Goal: Task Accomplishment & Management: Manage account settings

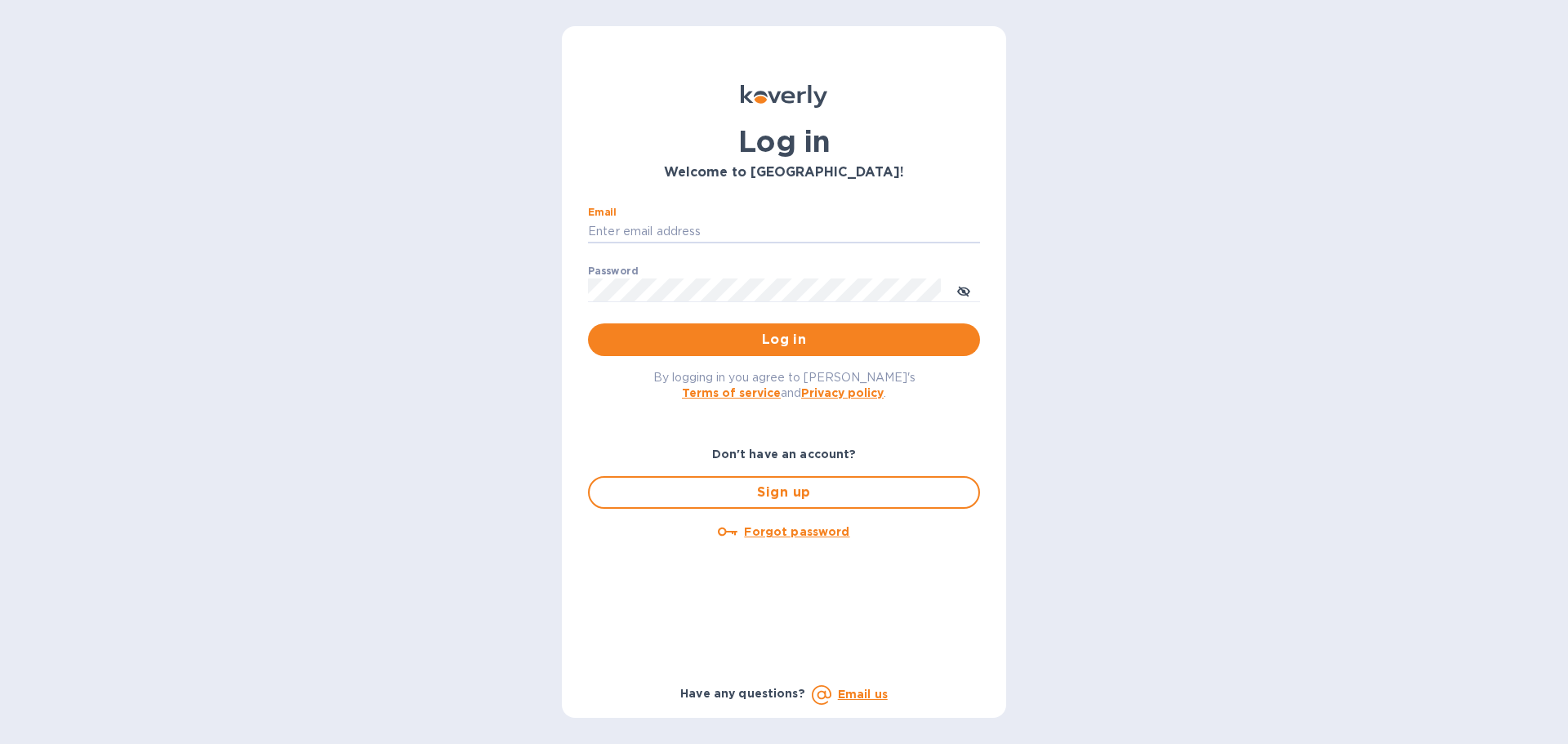
click at [640, 241] on input "Email" at bounding box center [784, 232] width 392 height 24
type input "[EMAIL_ADDRESS][DOMAIN_NAME]"
click at [588, 323] on button "Log in" at bounding box center [784, 340] width 392 height 33
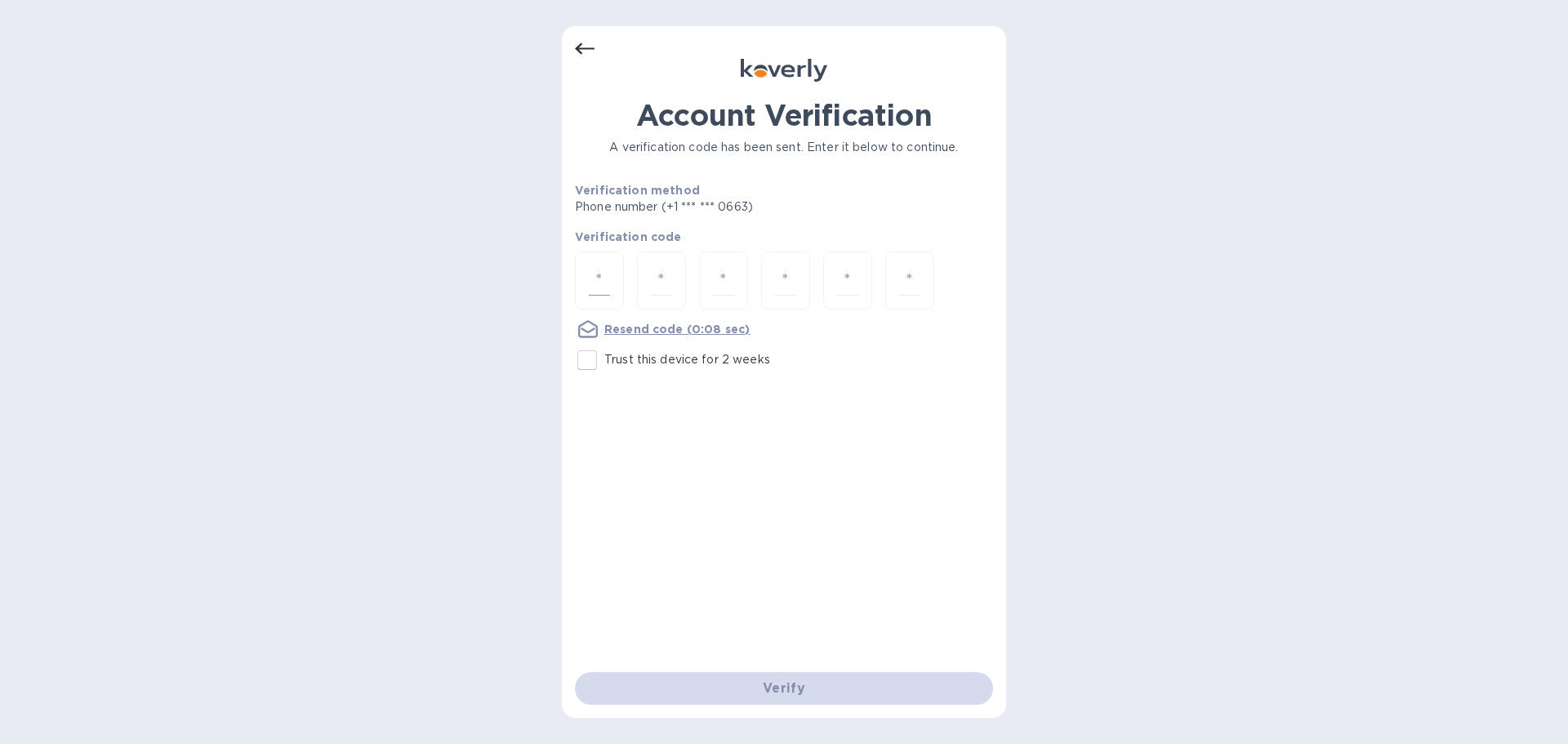
click at [596, 263] on div at bounding box center [599, 280] width 49 height 58
type input "2"
type input "6"
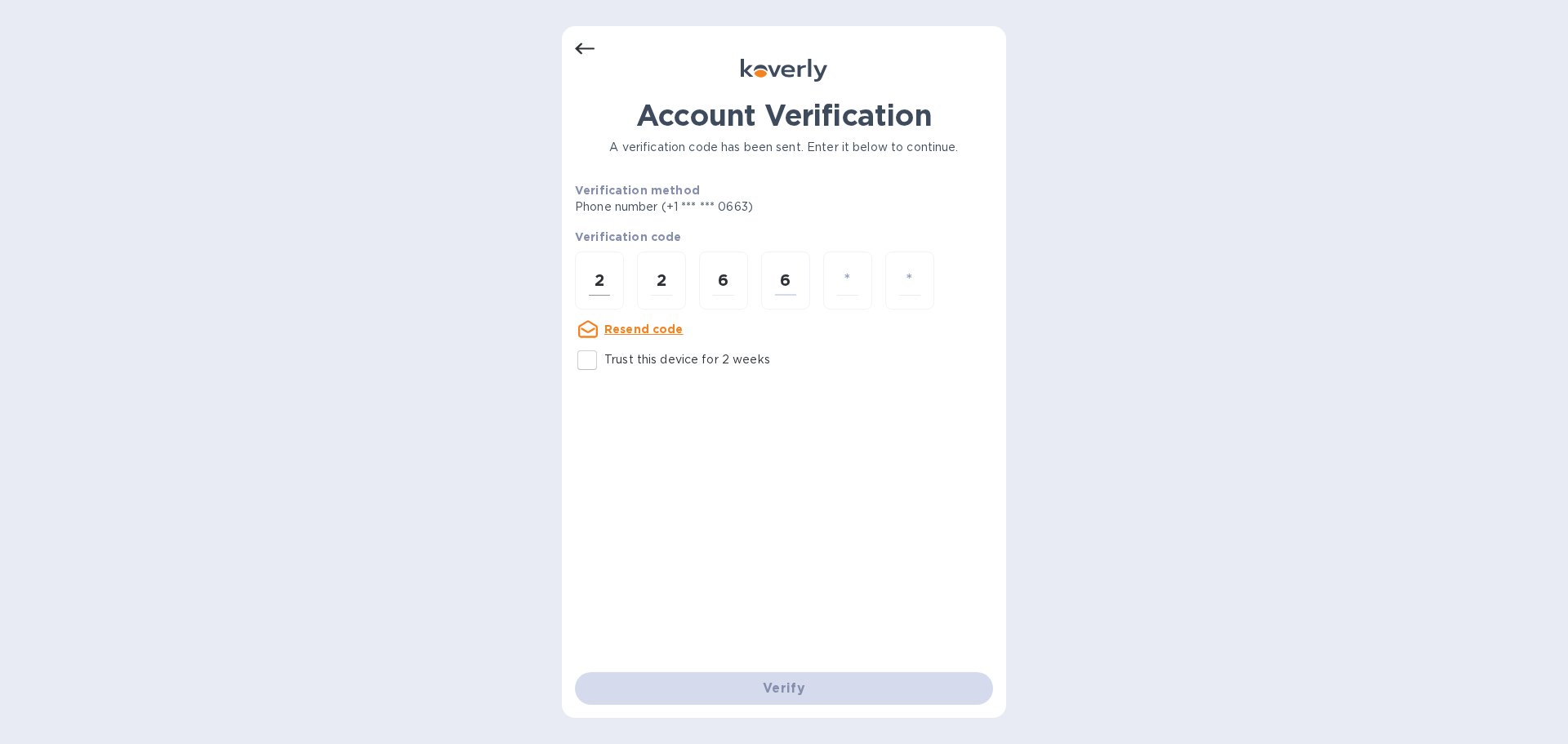
type input "5"
type input "3"
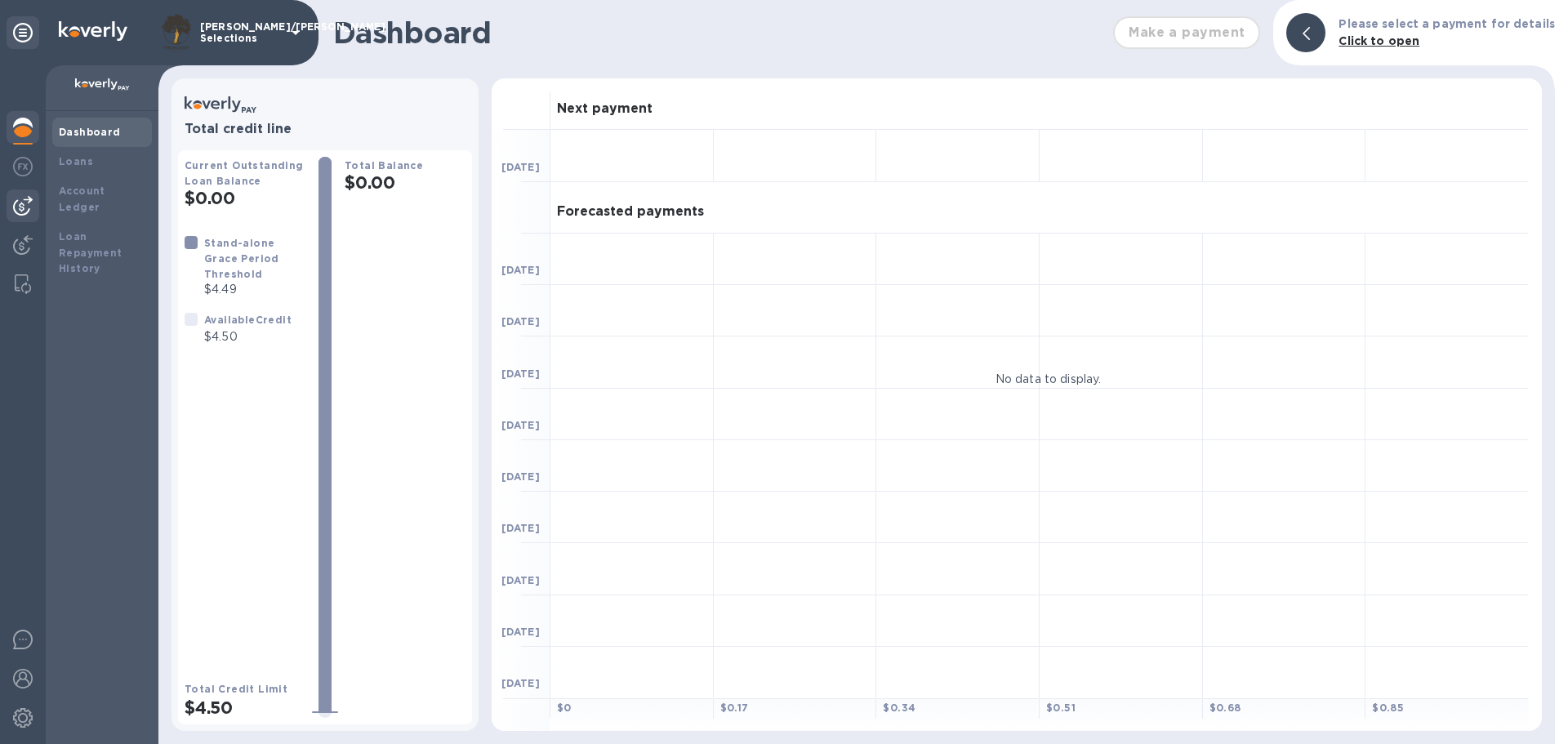
click at [16, 204] on img at bounding box center [22, 205] width 20 height 20
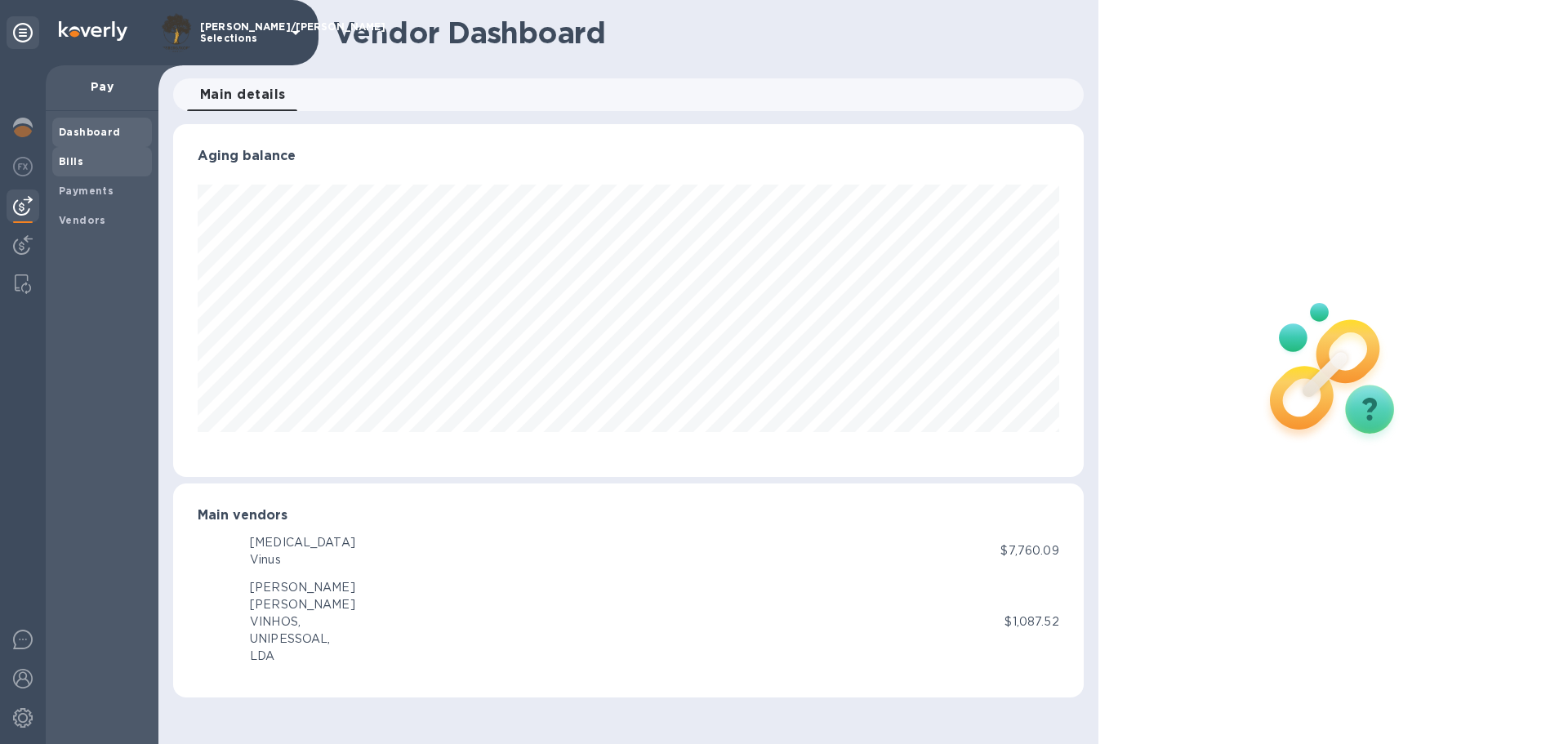
scroll to position [353, 909]
click at [60, 168] on span "Bills" at bounding box center [71, 161] width 24 height 16
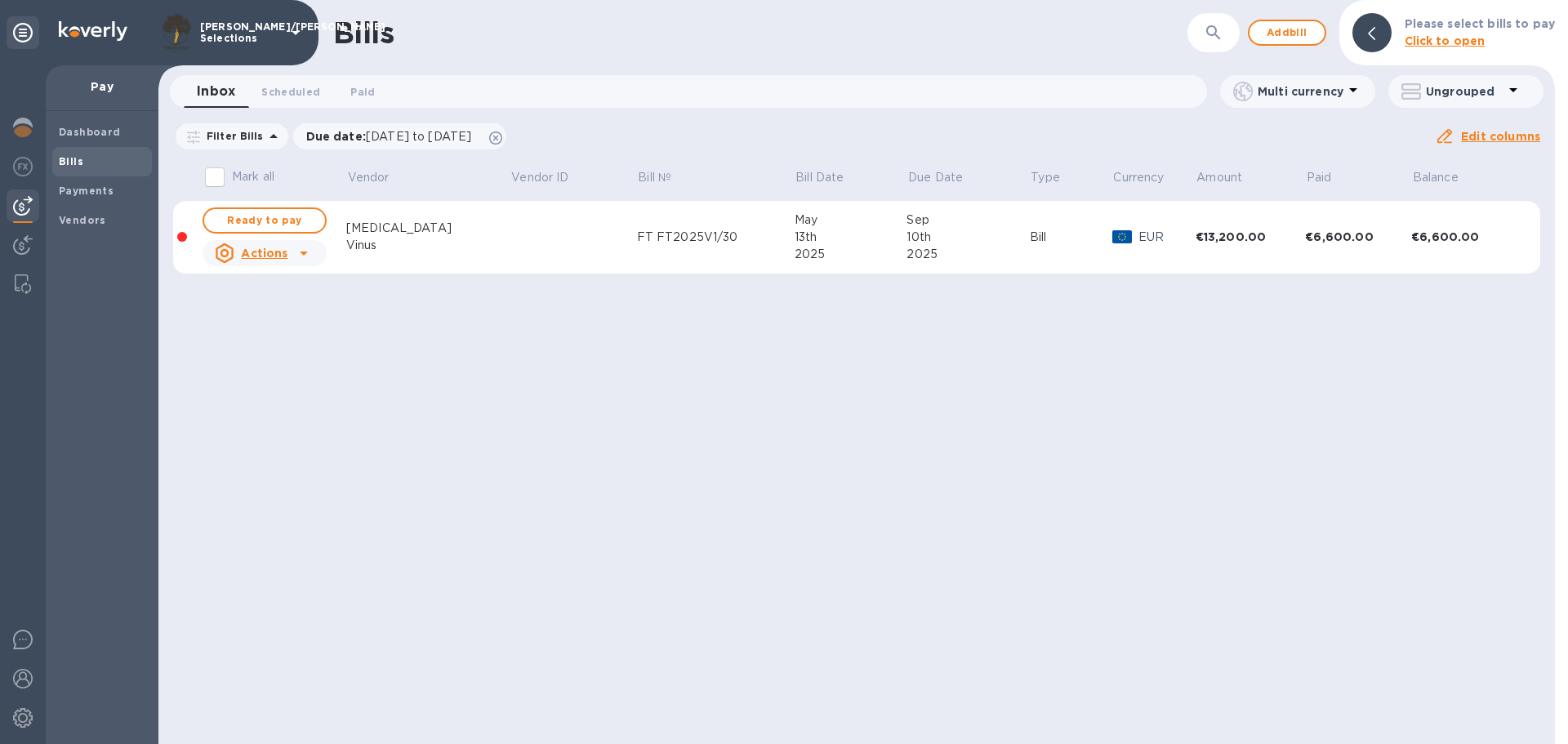
click at [93, 92] on p "Pay" at bounding box center [102, 86] width 86 height 16
click at [69, 162] on b "Bills" at bounding box center [71, 161] width 24 height 12
click at [1303, 30] on span "Add bill" at bounding box center [1286, 33] width 49 height 20
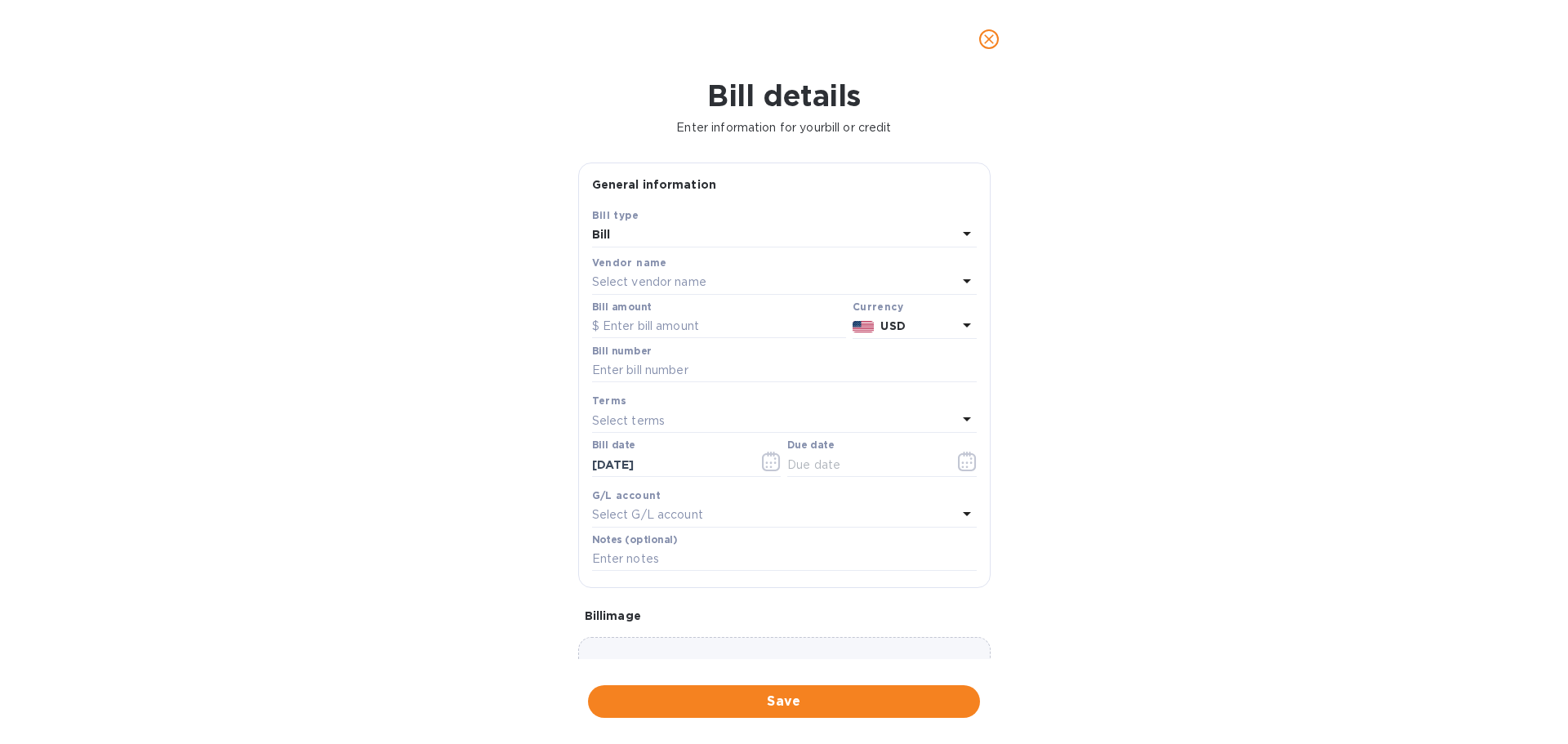
click at [691, 285] on p "Select vendor name" at bounding box center [649, 282] width 115 height 17
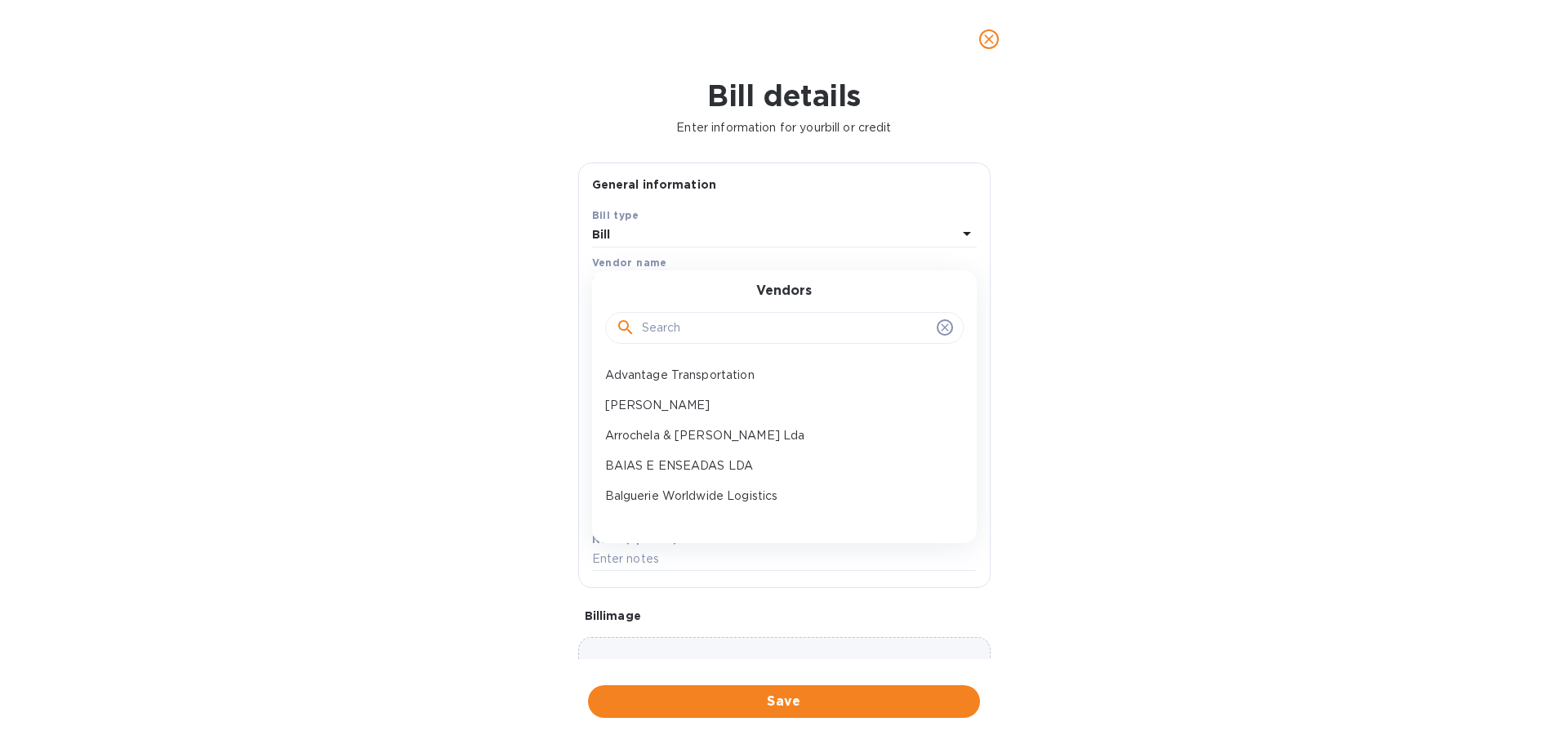
drag, startPoint x: 689, startPoint y: 341, endPoint x: 708, endPoint y: 323, distance: 26.2
click at [689, 341] on div at bounding box center [784, 328] width 359 height 33
click at [709, 324] on input "text" at bounding box center [785, 328] width 288 height 24
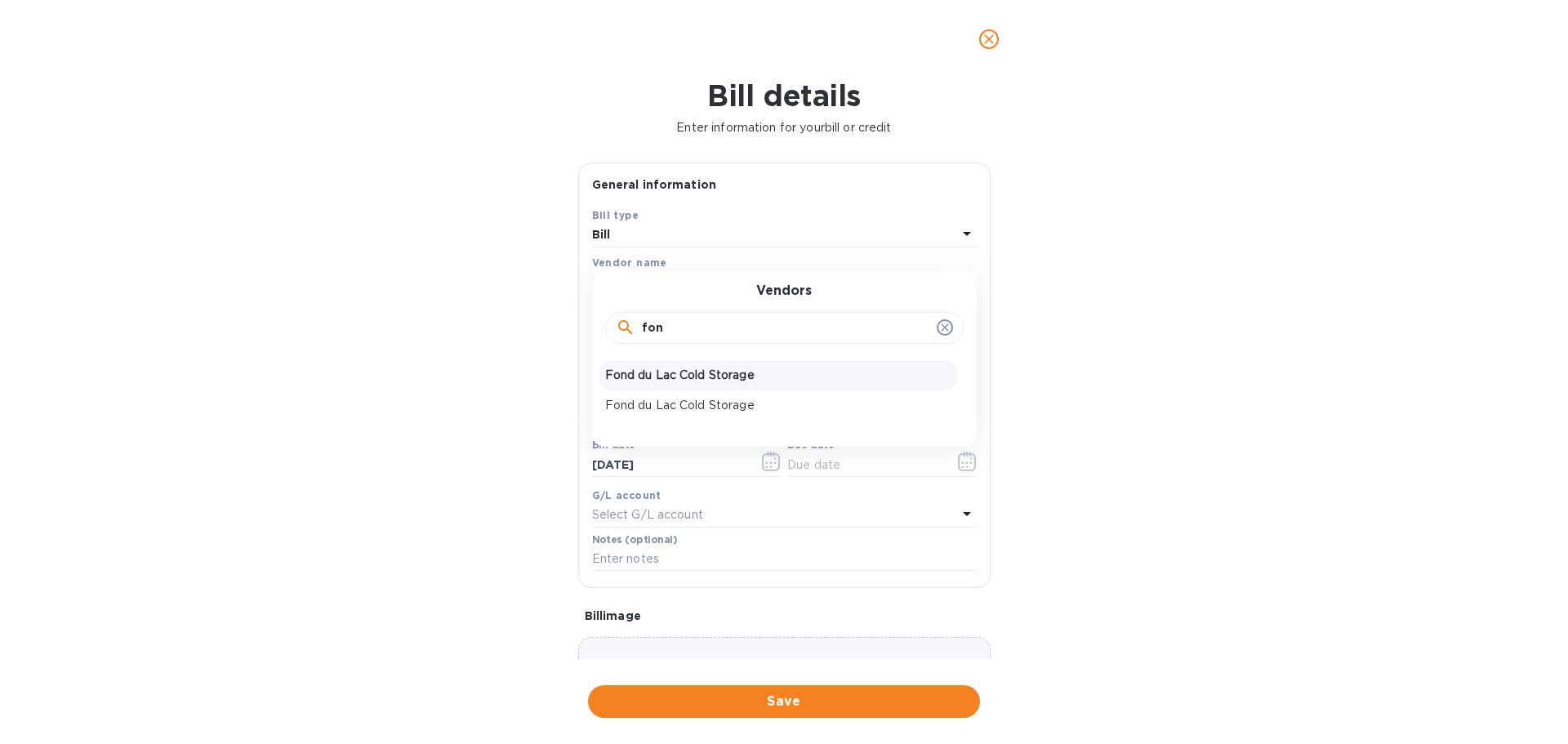
type input "fon"
click at [720, 375] on p "Fond du Lac Cold Storage" at bounding box center [778, 375] width 346 height 17
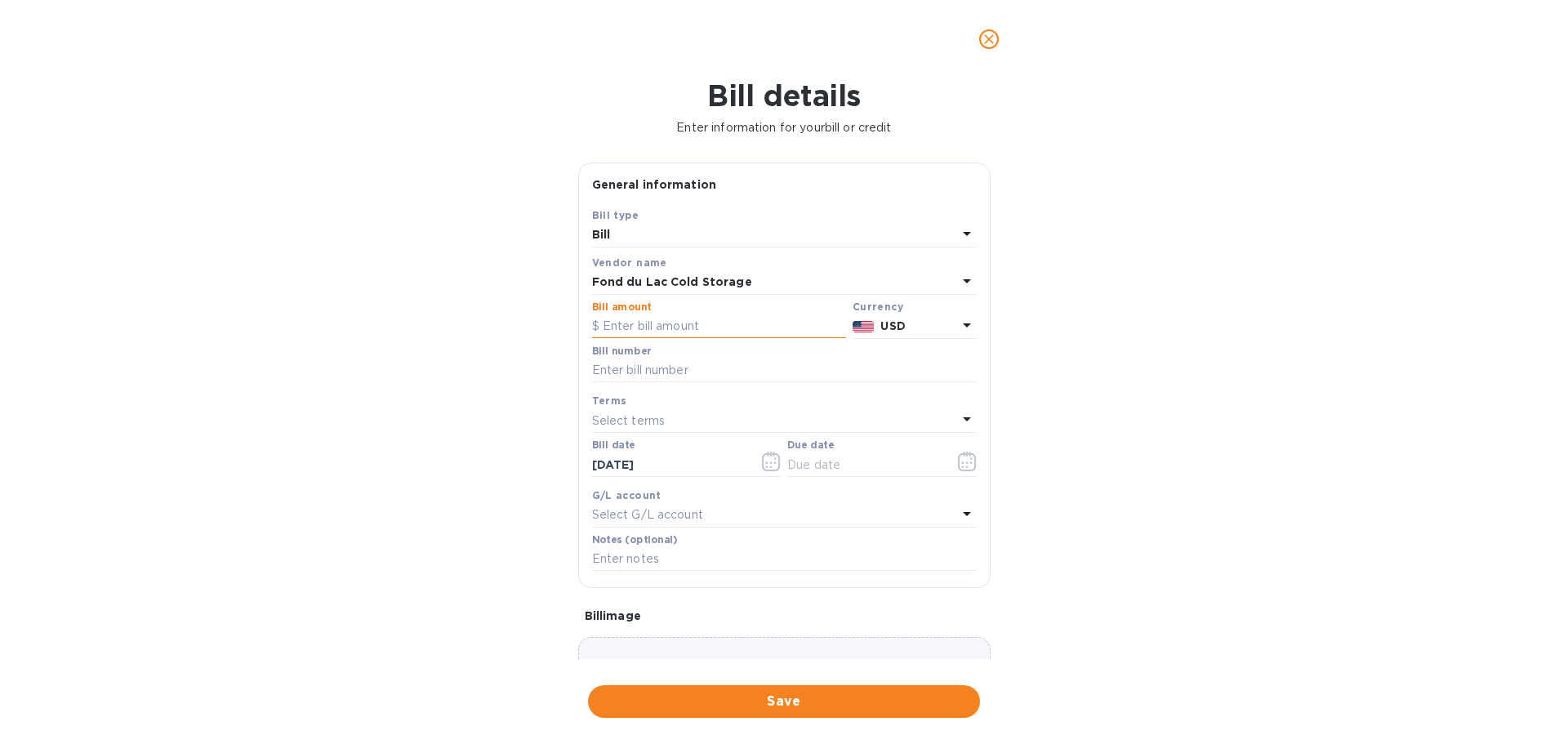
click at [703, 334] on input "text" at bounding box center [719, 327] width 254 height 24
type input "2,837.51"
type input "557664, 557750, 557822, 557500, 558205"
click at [705, 416] on div "Select terms" at bounding box center [774, 421] width 365 height 23
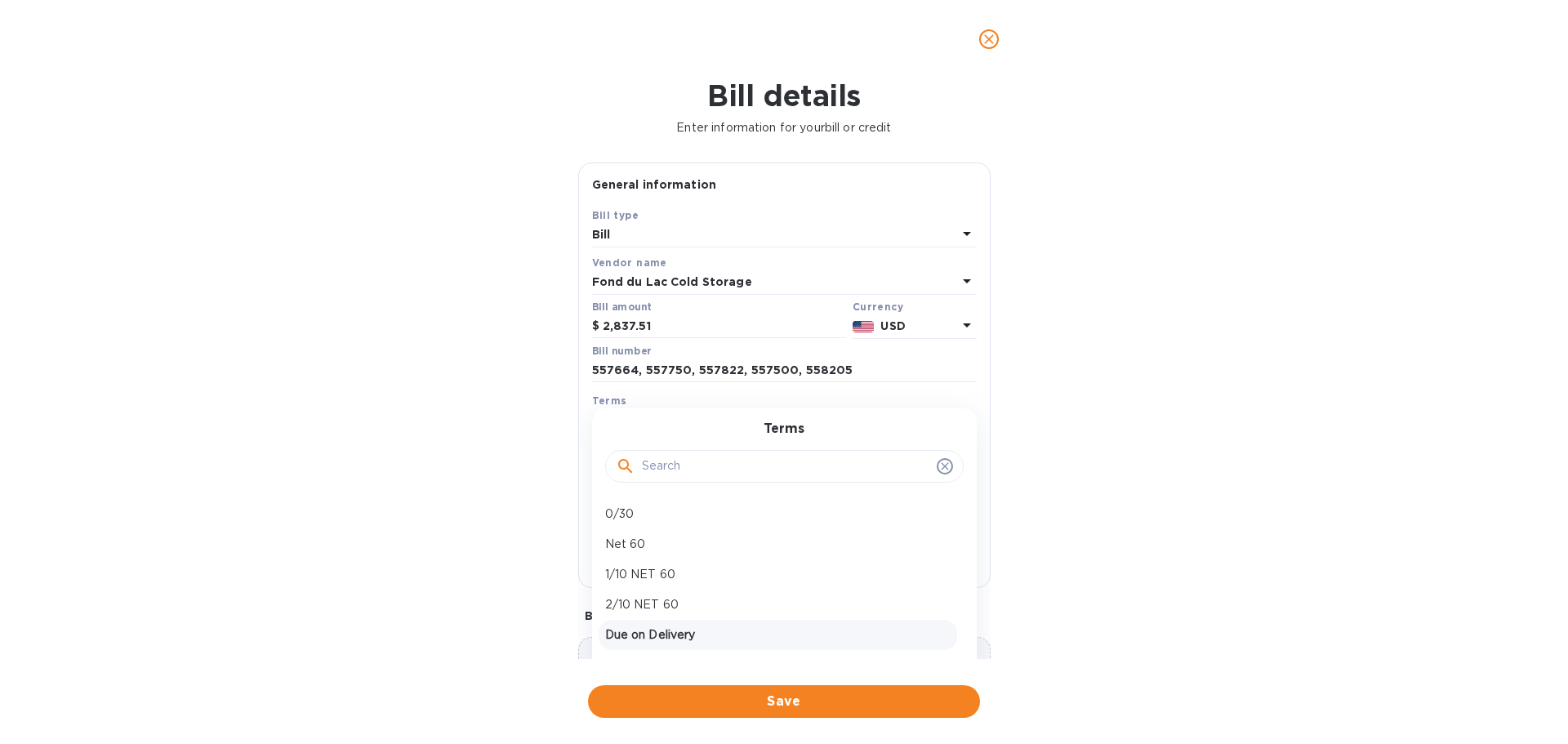
click at [634, 641] on p "Due on Delivery" at bounding box center [778, 635] width 346 height 17
type input "[DATE]"
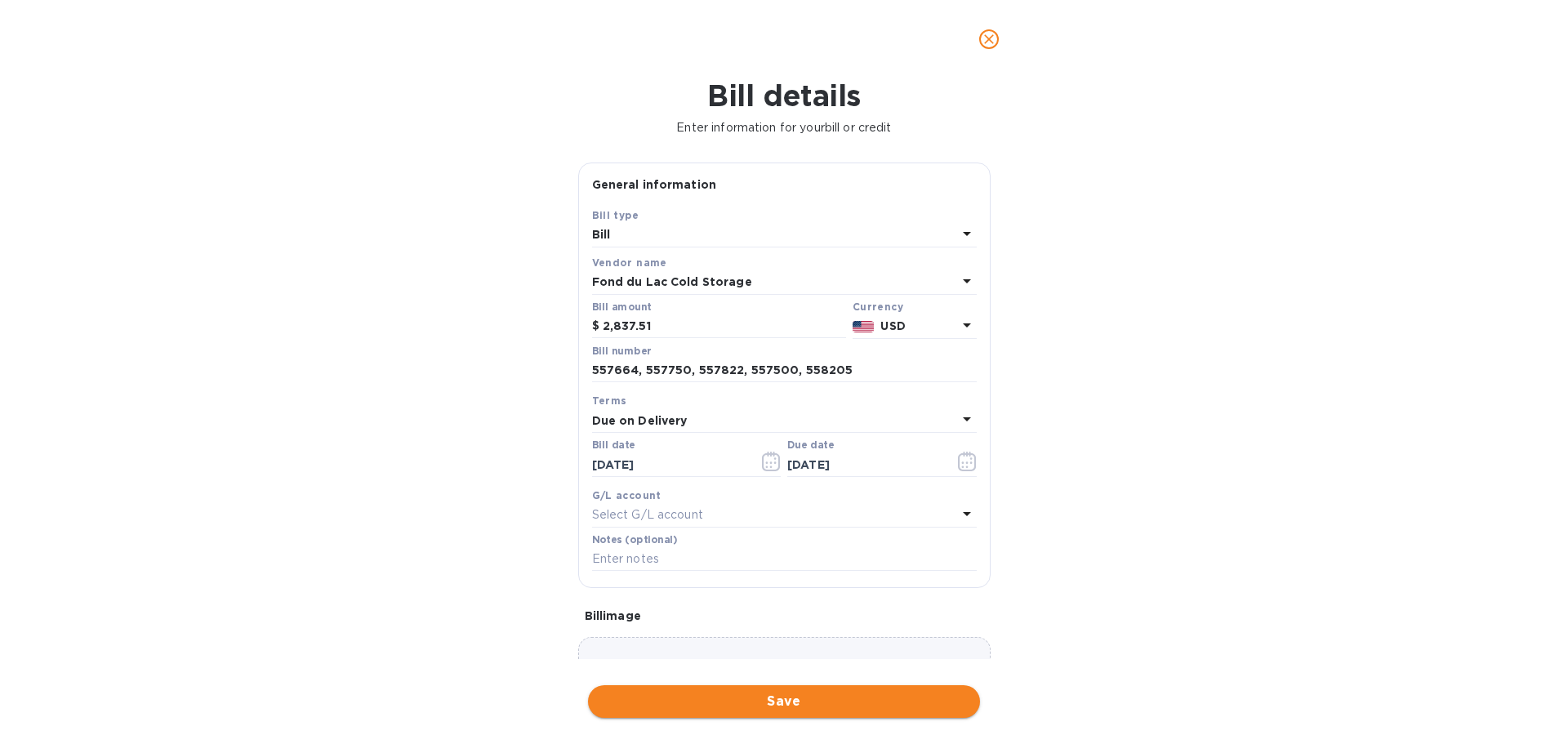
click at [841, 705] on span "Save" at bounding box center [784, 701] width 365 height 20
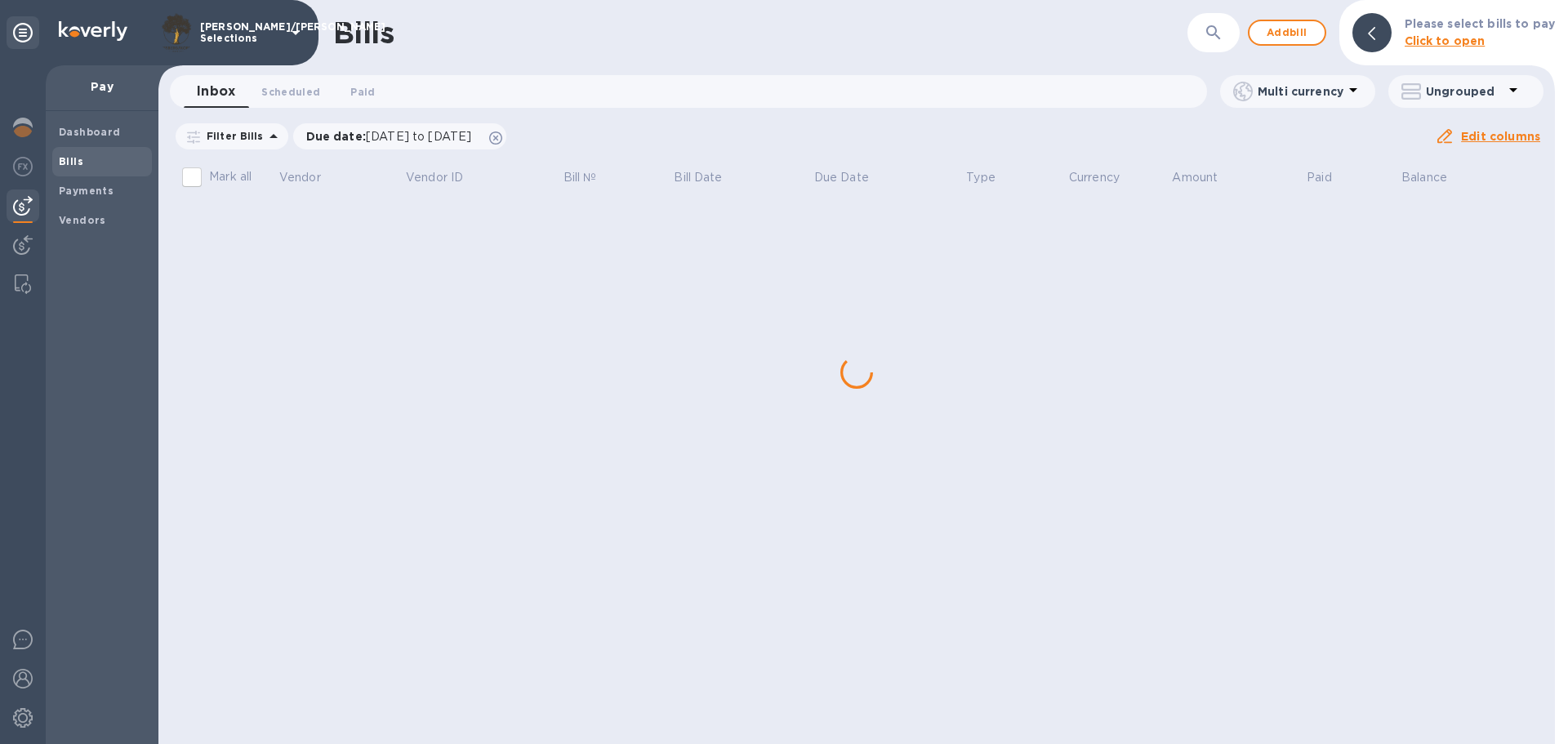
drag, startPoint x: 553, startPoint y: 327, endPoint x: 759, endPoint y: 319, distance: 206.2
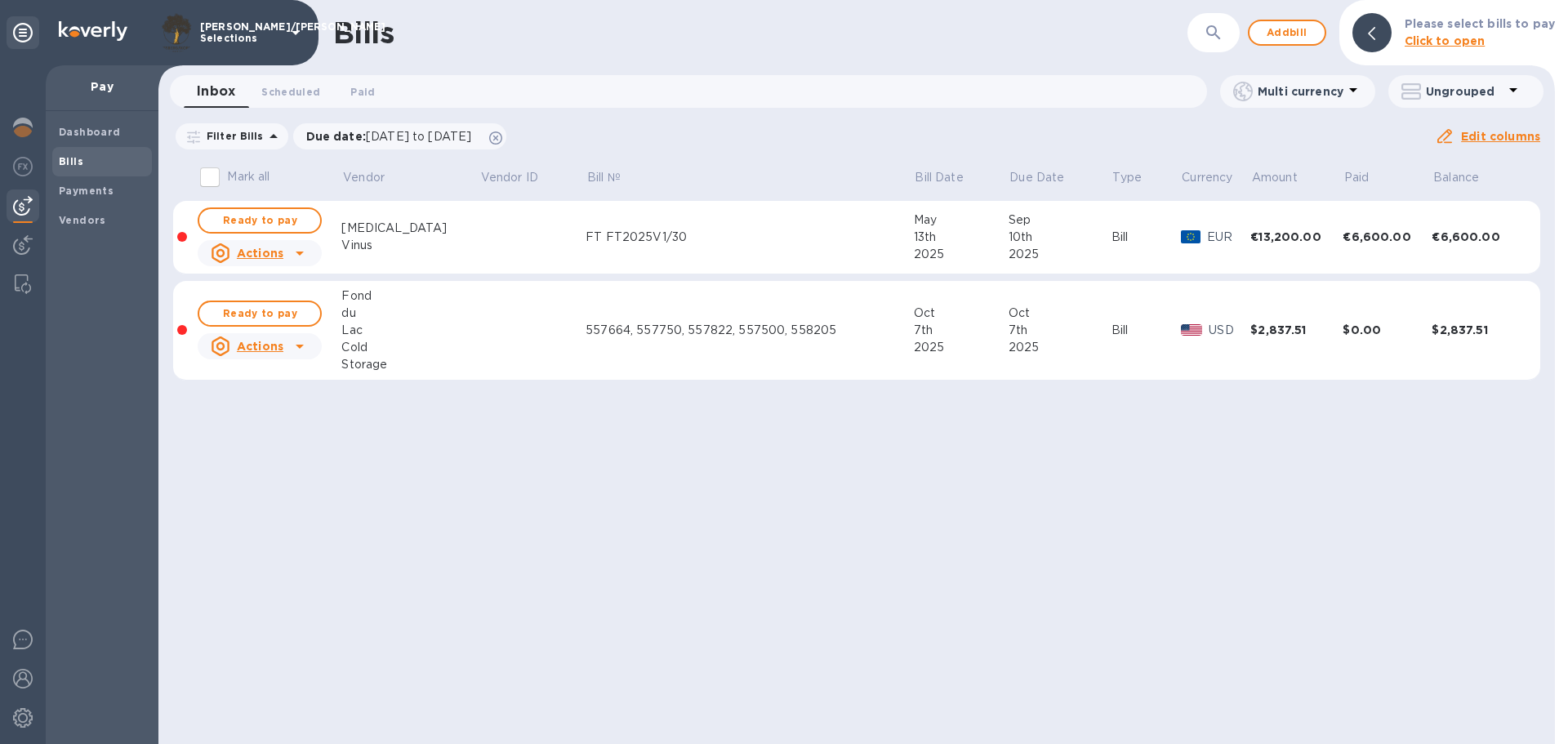
click at [585, 333] on div "557664, 557750, 557822, 557500, 558205" at bounding box center [749, 330] width 328 height 17
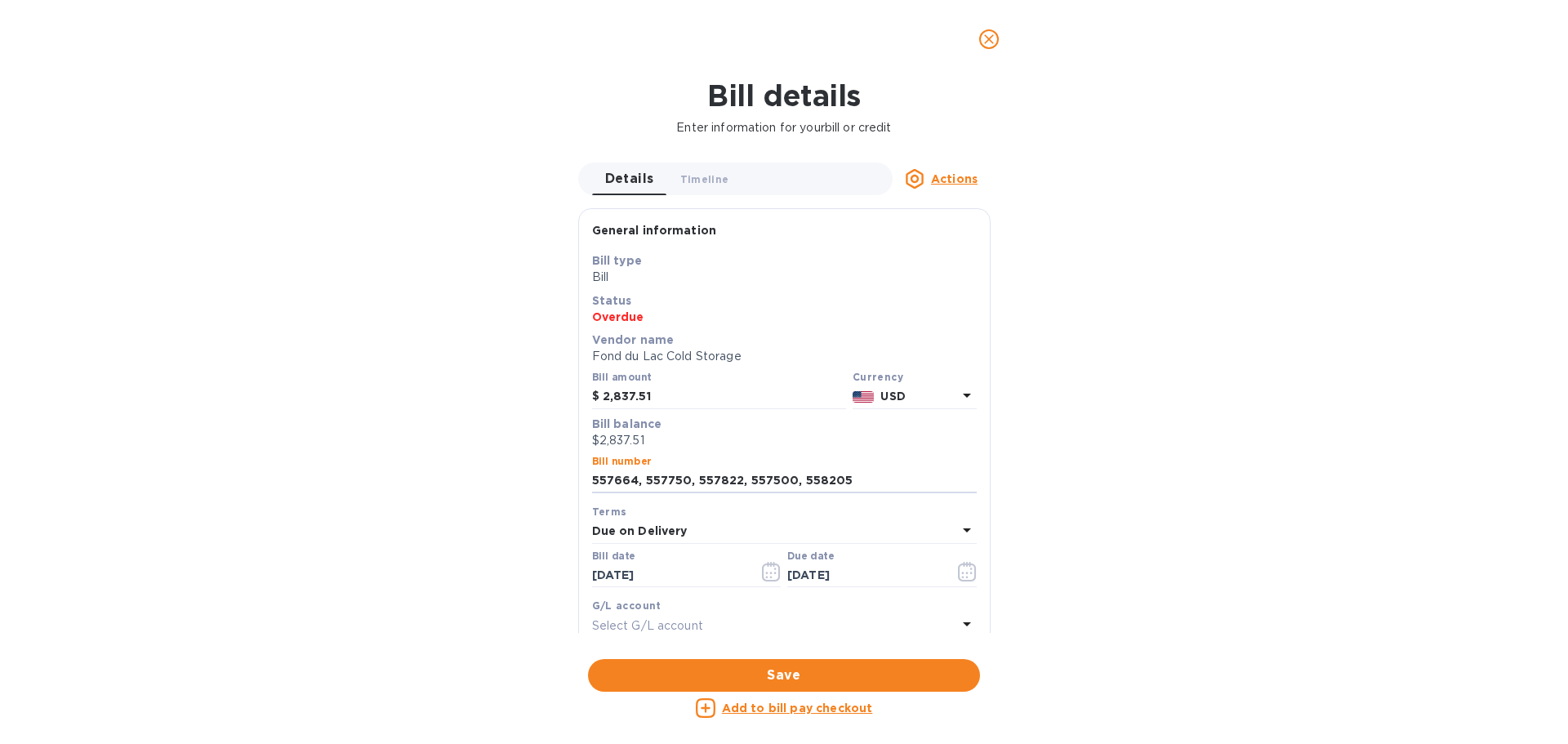
drag, startPoint x: 854, startPoint y: 488, endPoint x: 533, endPoint y: 478, distance: 321.2
click at [533, 478] on div "Bill details Enter information for your bill or credit Details 0 Timeline 0 Act…" at bounding box center [784, 411] width 1568 height 666
click at [839, 707] on u "Add to bill pay checkout" at bounding box center [796, 708] width 151 height 13
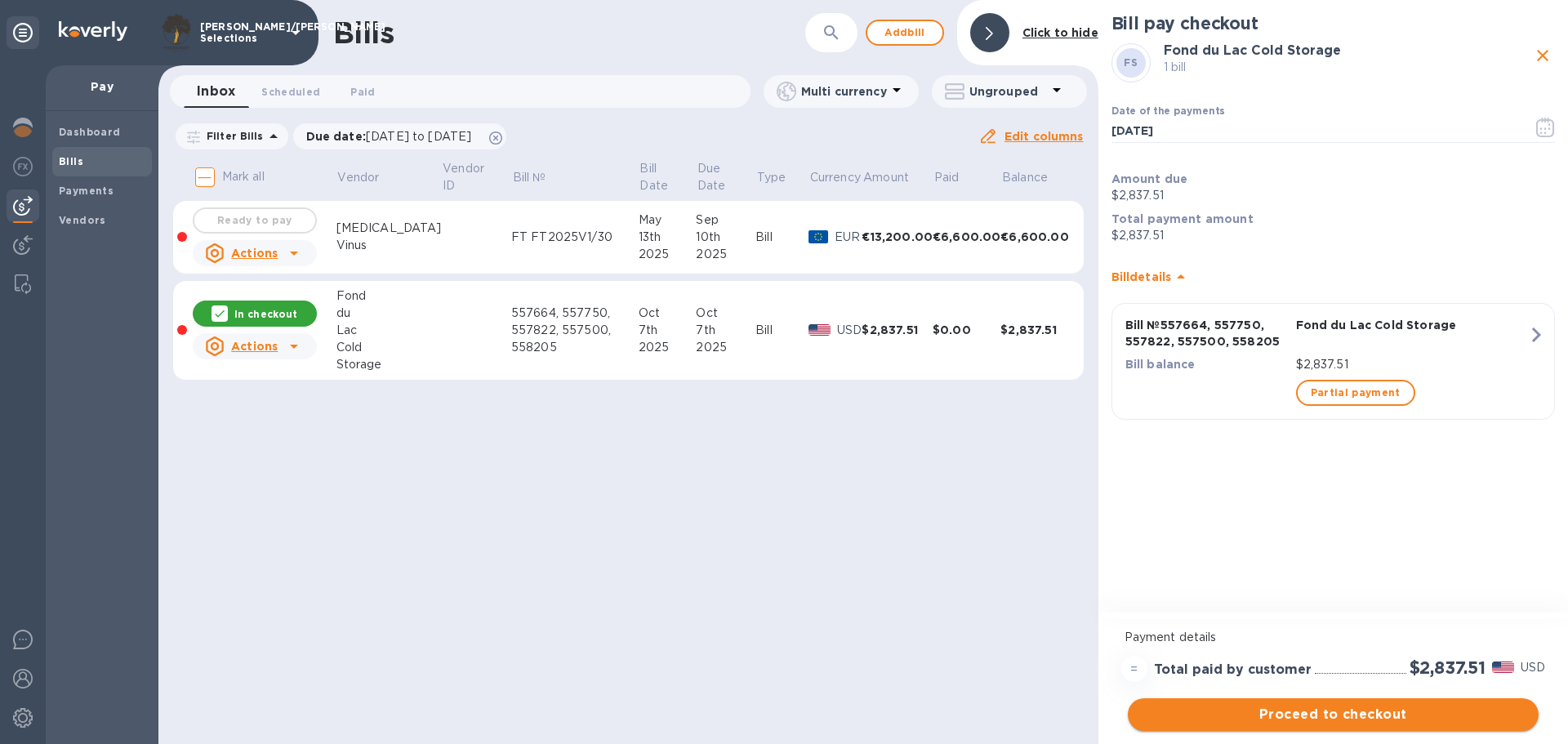
click at [1264, 714] on span "Proceed to checkout" at bounding box center [1333, 714] width 384 height 20
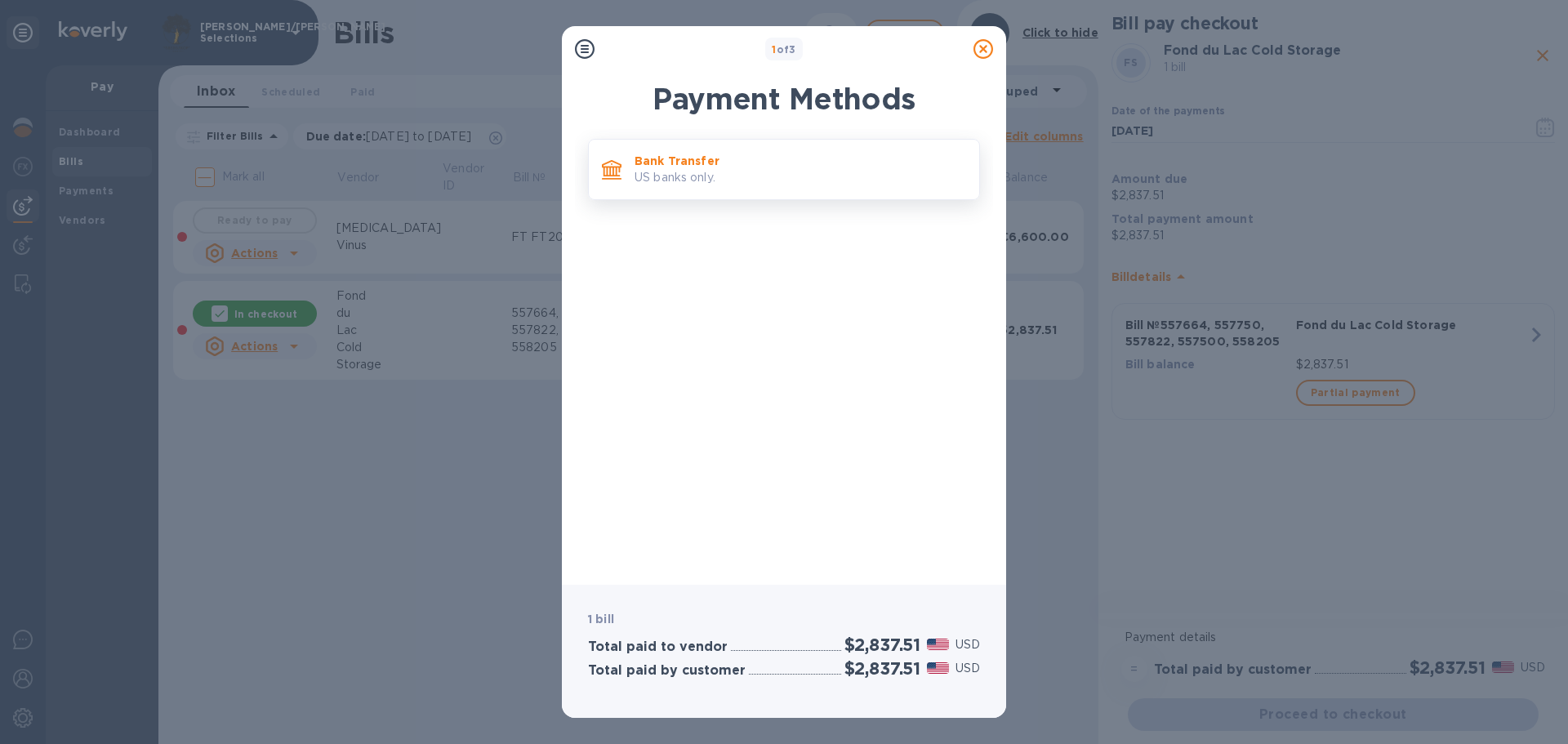
click at [666, 162] on p "Bank Transfer" at bounding box center [800, 160] width 332 height 16
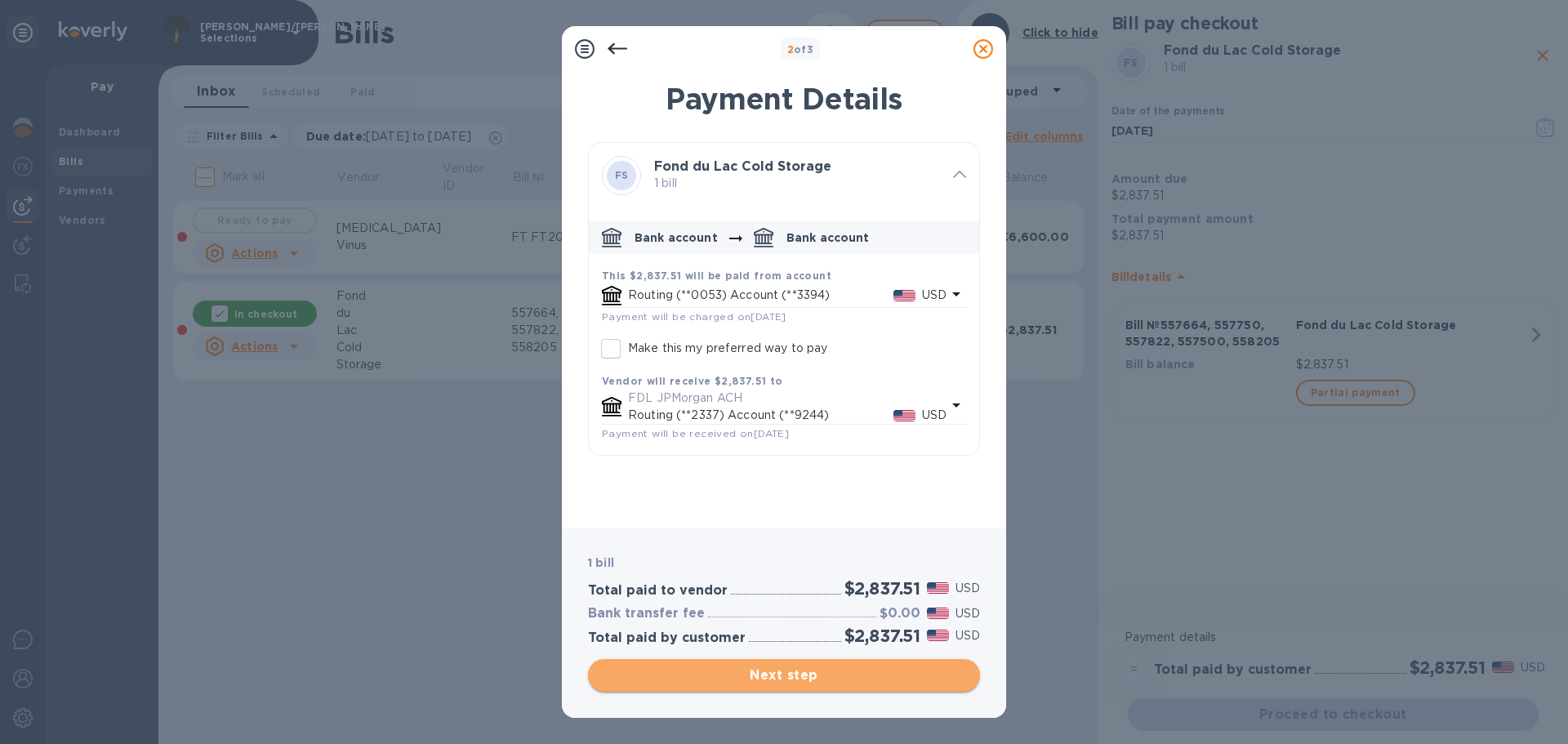
click at [767, 670] on span "Next step" at bounding box center [784, 675] width 365 height 20
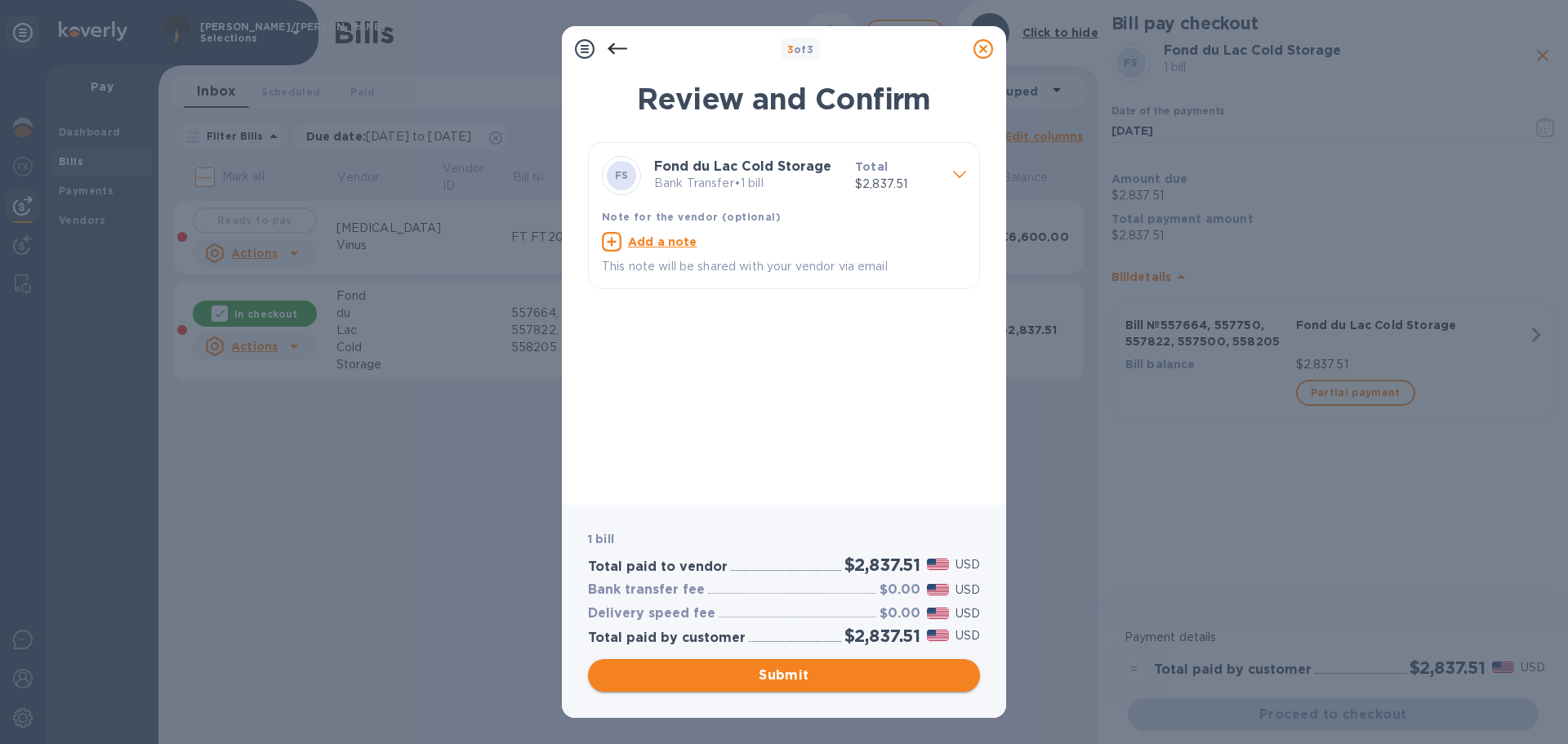
click at [768, 669] on span "Submit" at bounding box center [784, 675] width 365 height 20
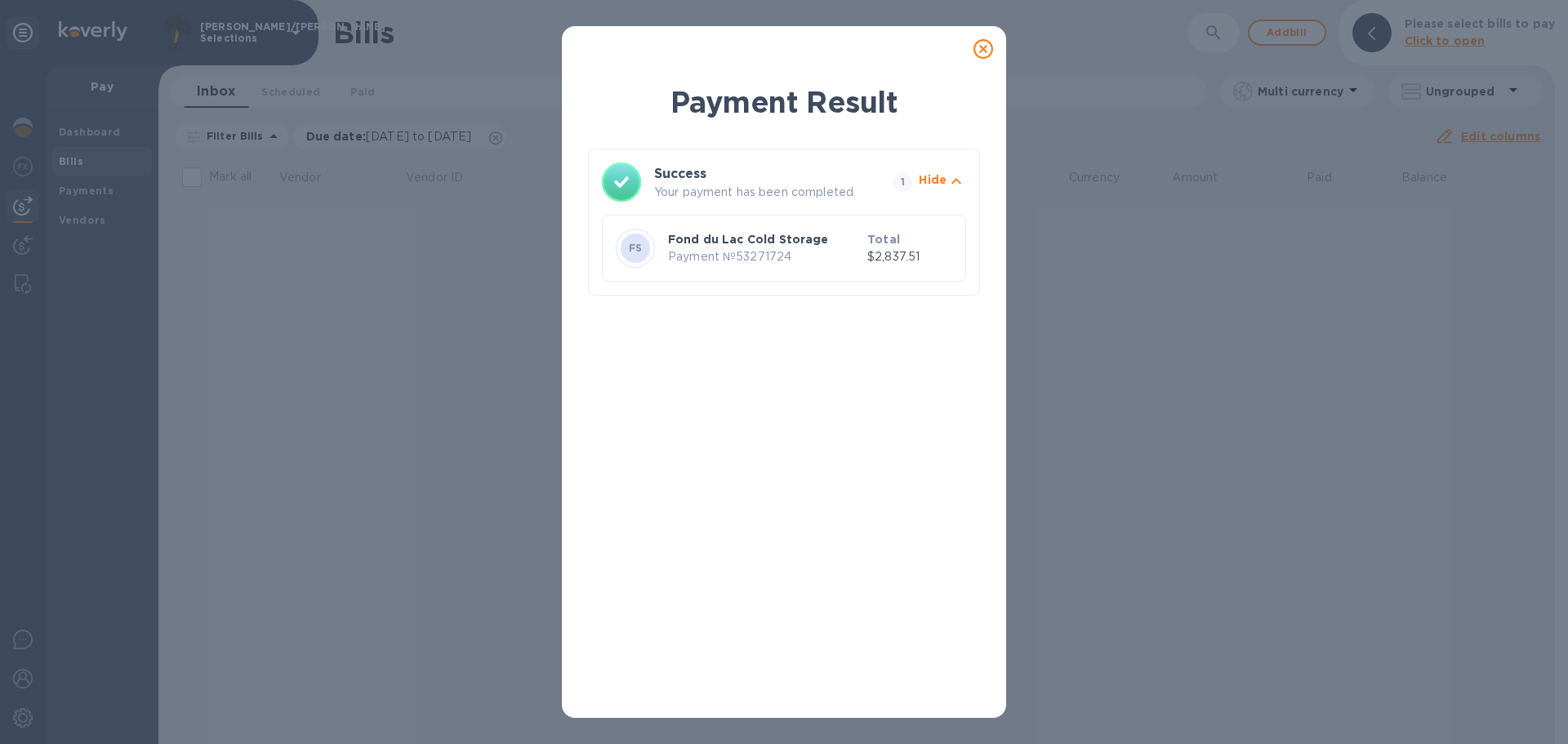
click at [425, 391] on div "Payment Result Success Your payment has been completed. 1 Hide FS Fond du Lac C…" at bounding box center [784, 372] width 1568 height 744
click at [988, 51] on icon at bounding box center [983, 48] width 20 height 20
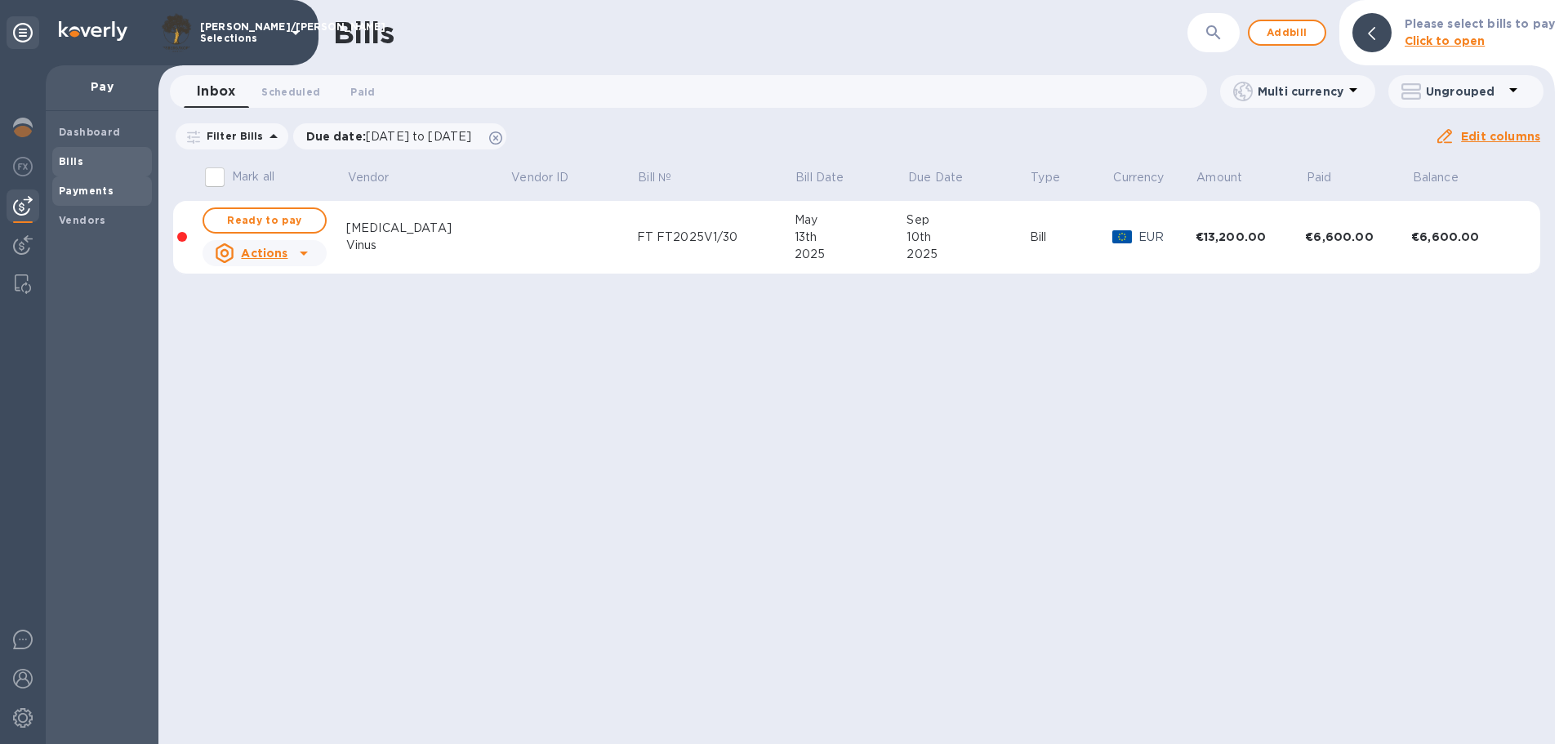
click at [108, 187] on b "Payments" at bounding box center [85, 191] width 54 height 12
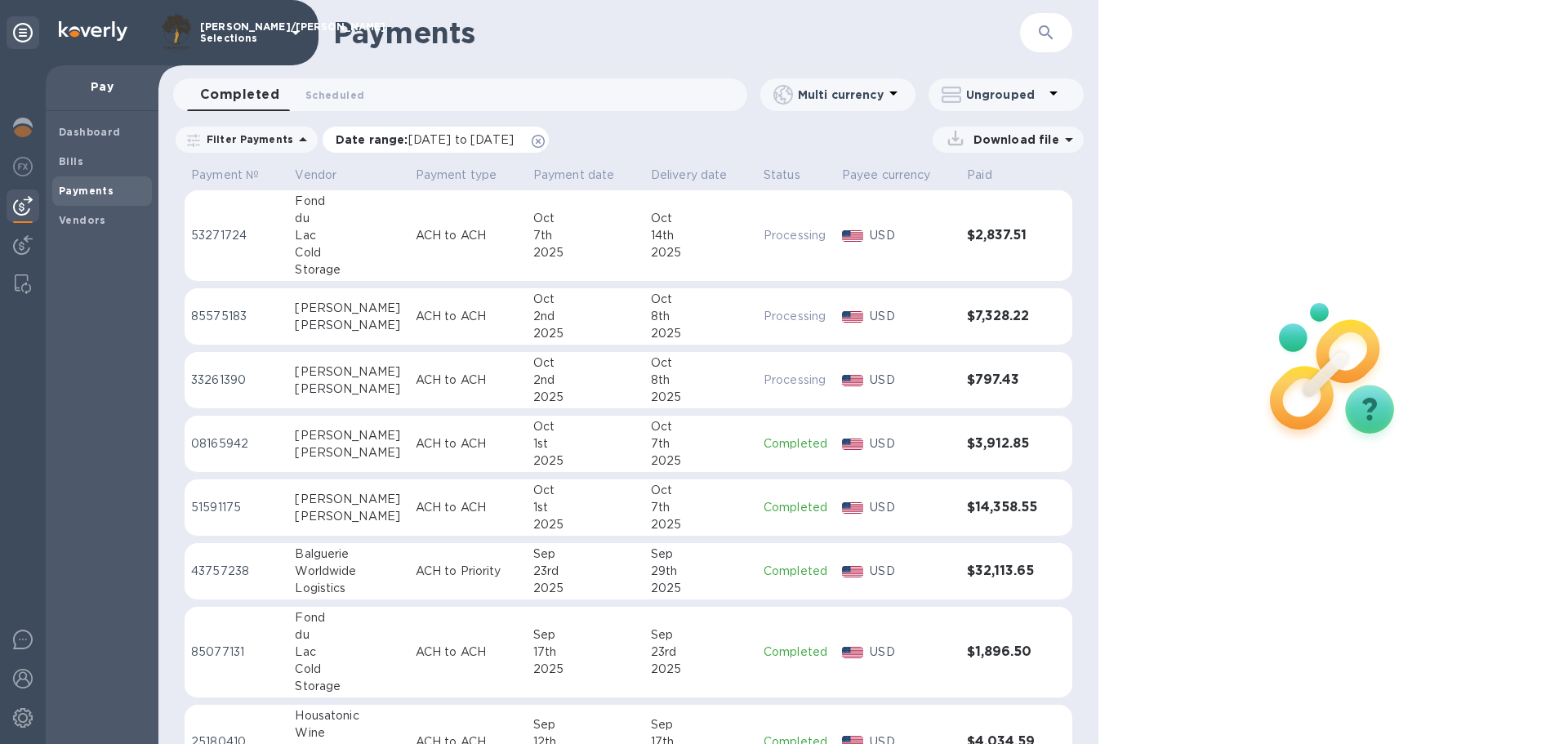
click at [545, 142] on icon at bounding box center [538, 141] width 13 height 13
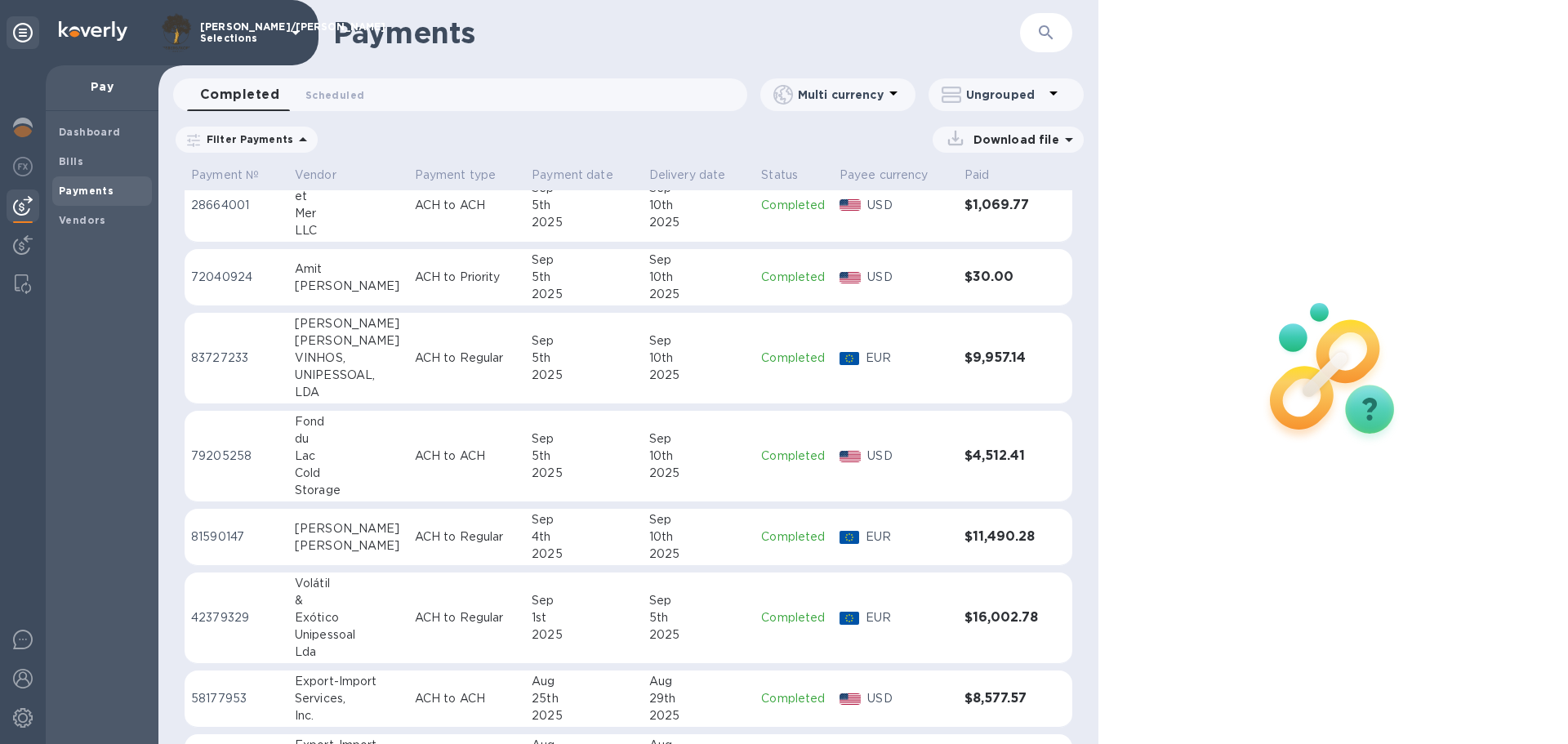
scroll to position [707, 0]
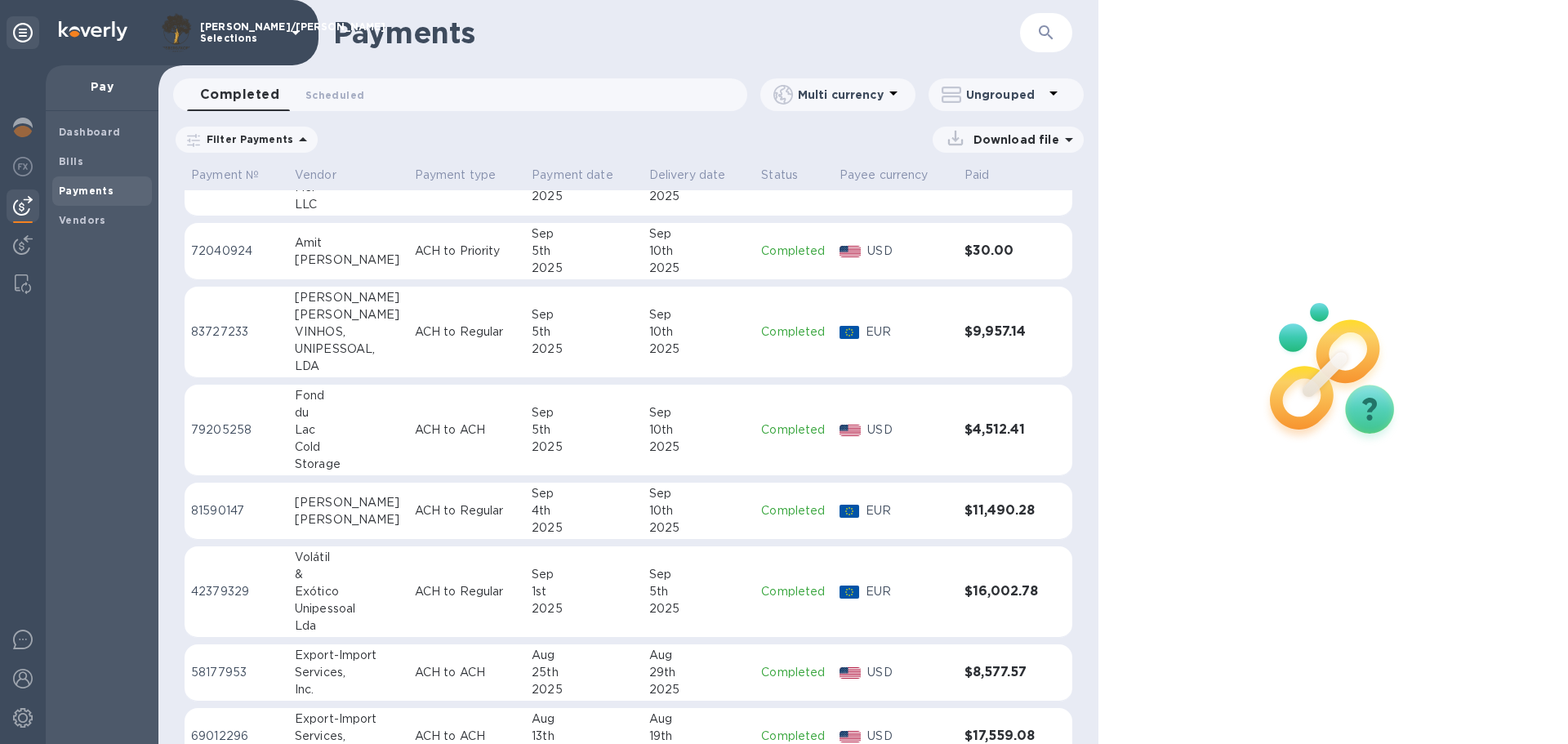
click at [658, 514] on div "10th" at bounding box center [699, 511] width 100 height 17
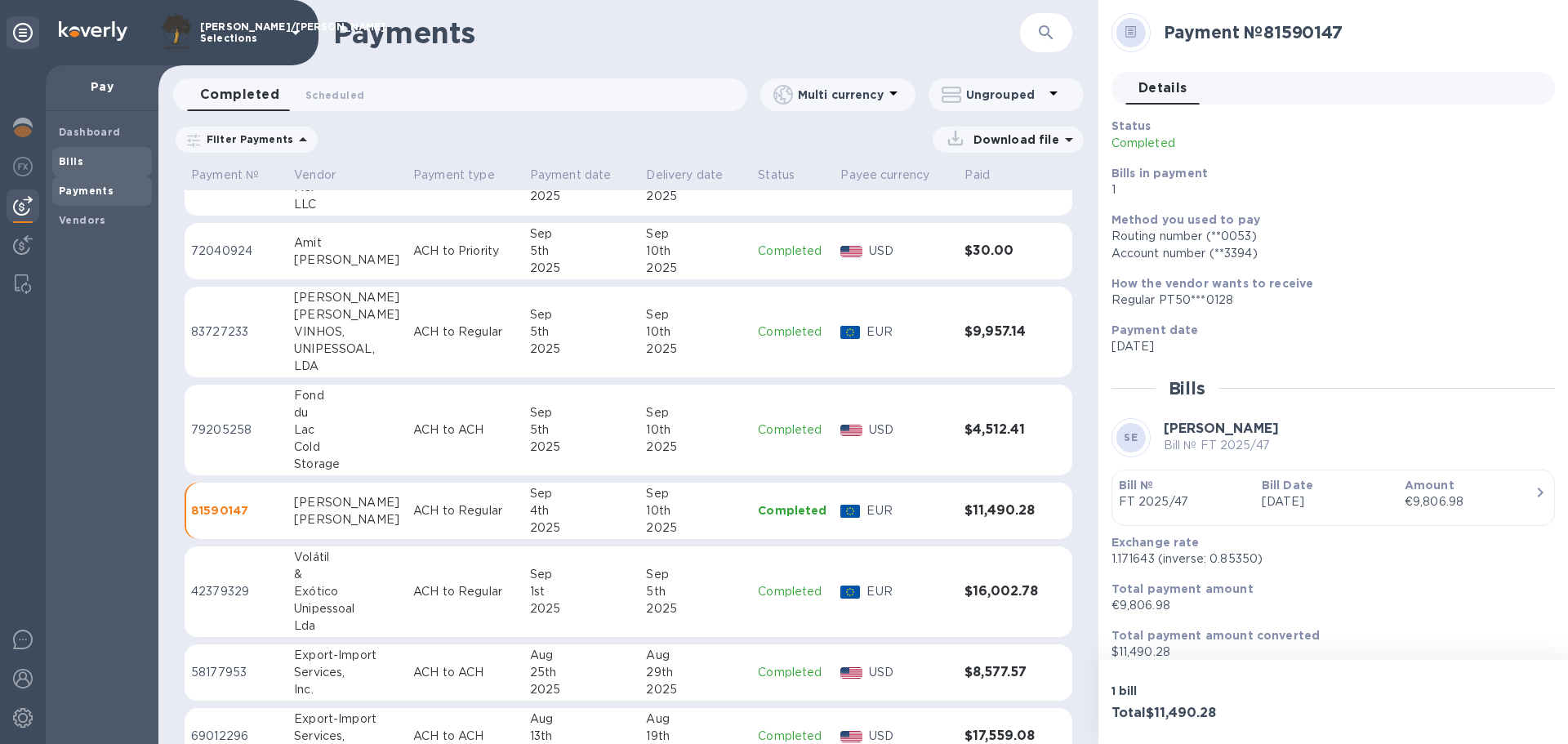
click at [69, 153] on span "Bills" at bounding box center [71, 161] width 24 height 16
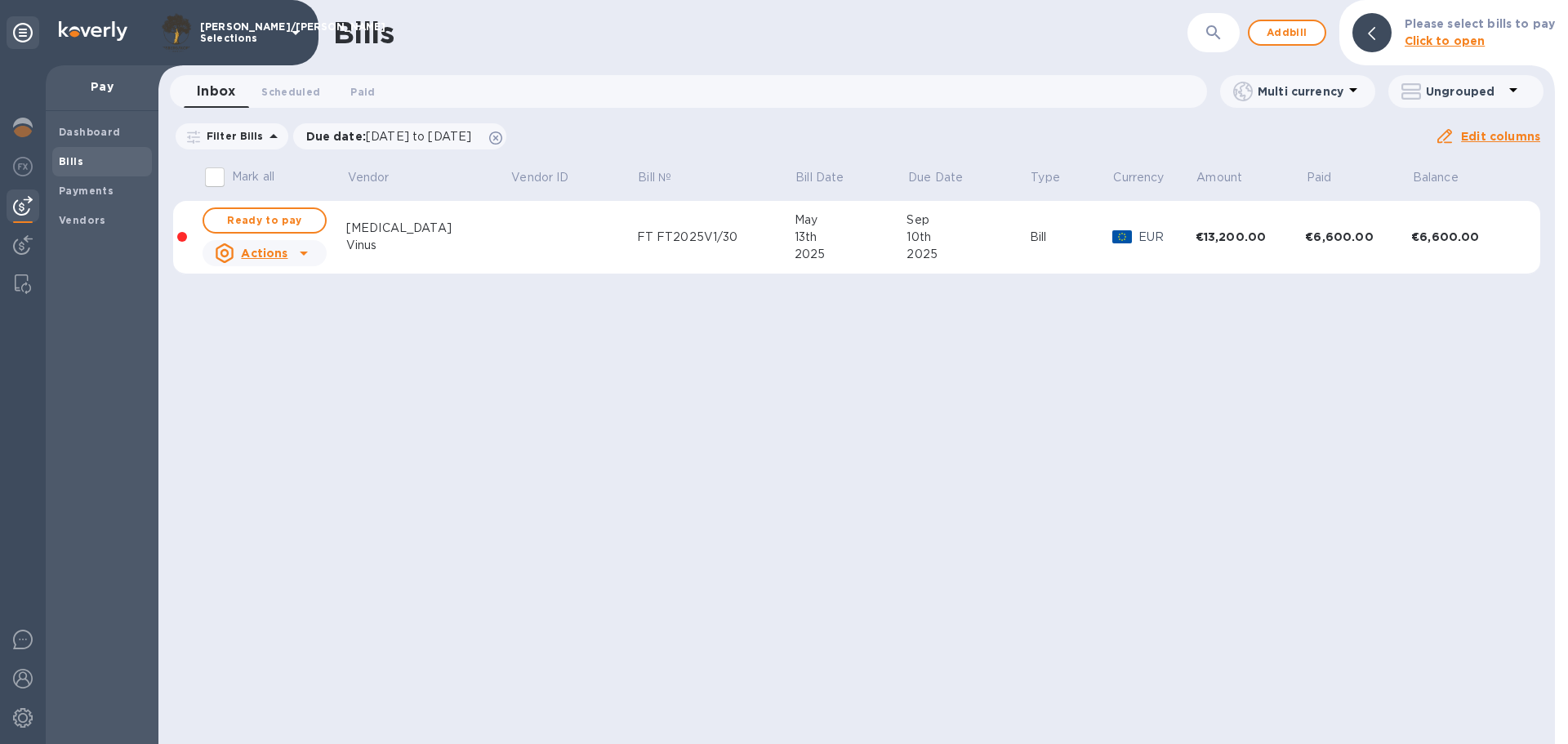
click at [877, 442] on div "Bills ​ Add bill Please select bills to pay Click to open Inbox 0 Scheduled 0 P…" at bounding box center [857, 372] width 1396 height 744
click at [1291, 40] on span "Add bill" at bounding box center [1286, 33] width 49 height 20
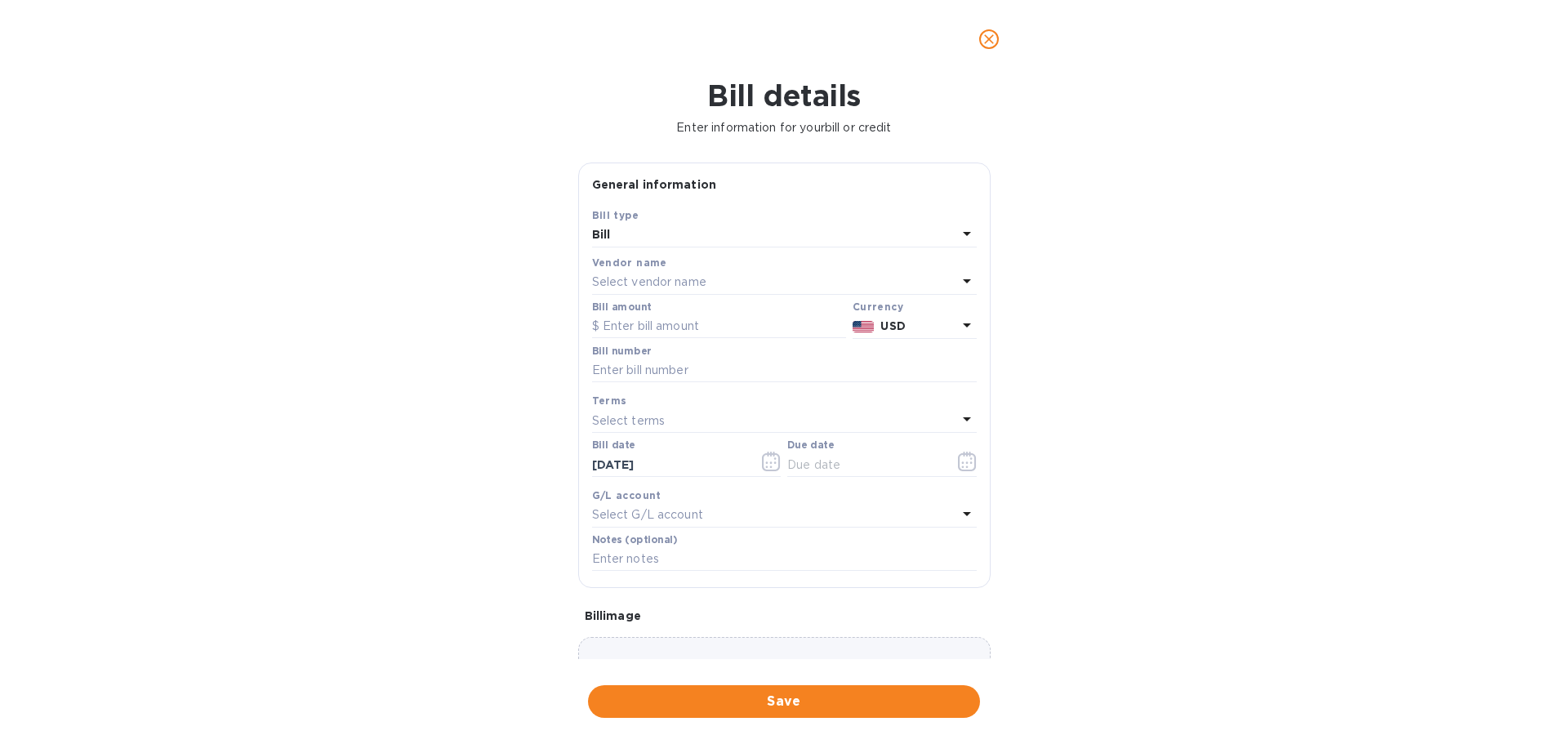
click at [728, 281] on div "Select vendor name" at bounding box center [774, 282] width 365 height 23
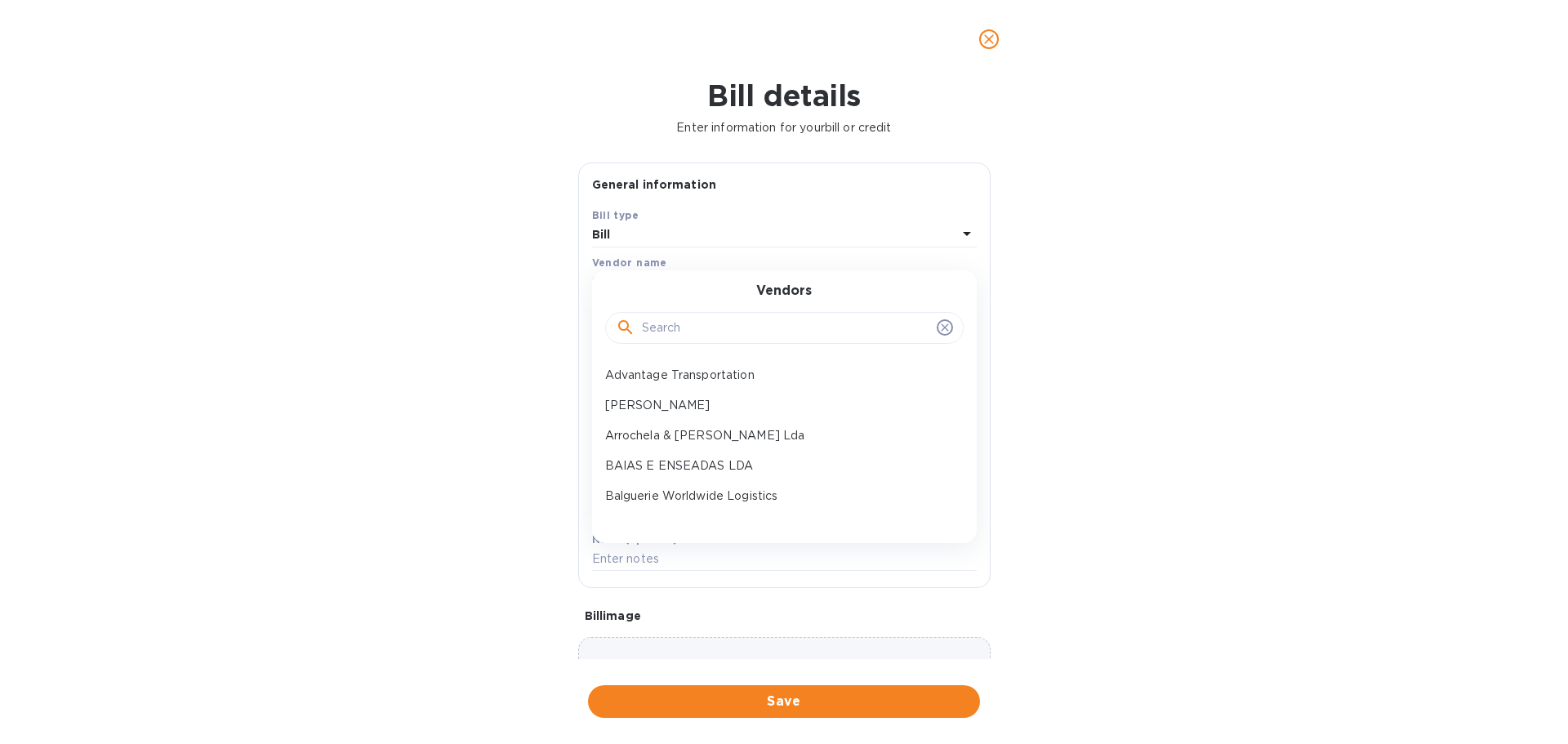
click at [753, 336] on input "text" at bounding box center [785, 328] width 288 height 24
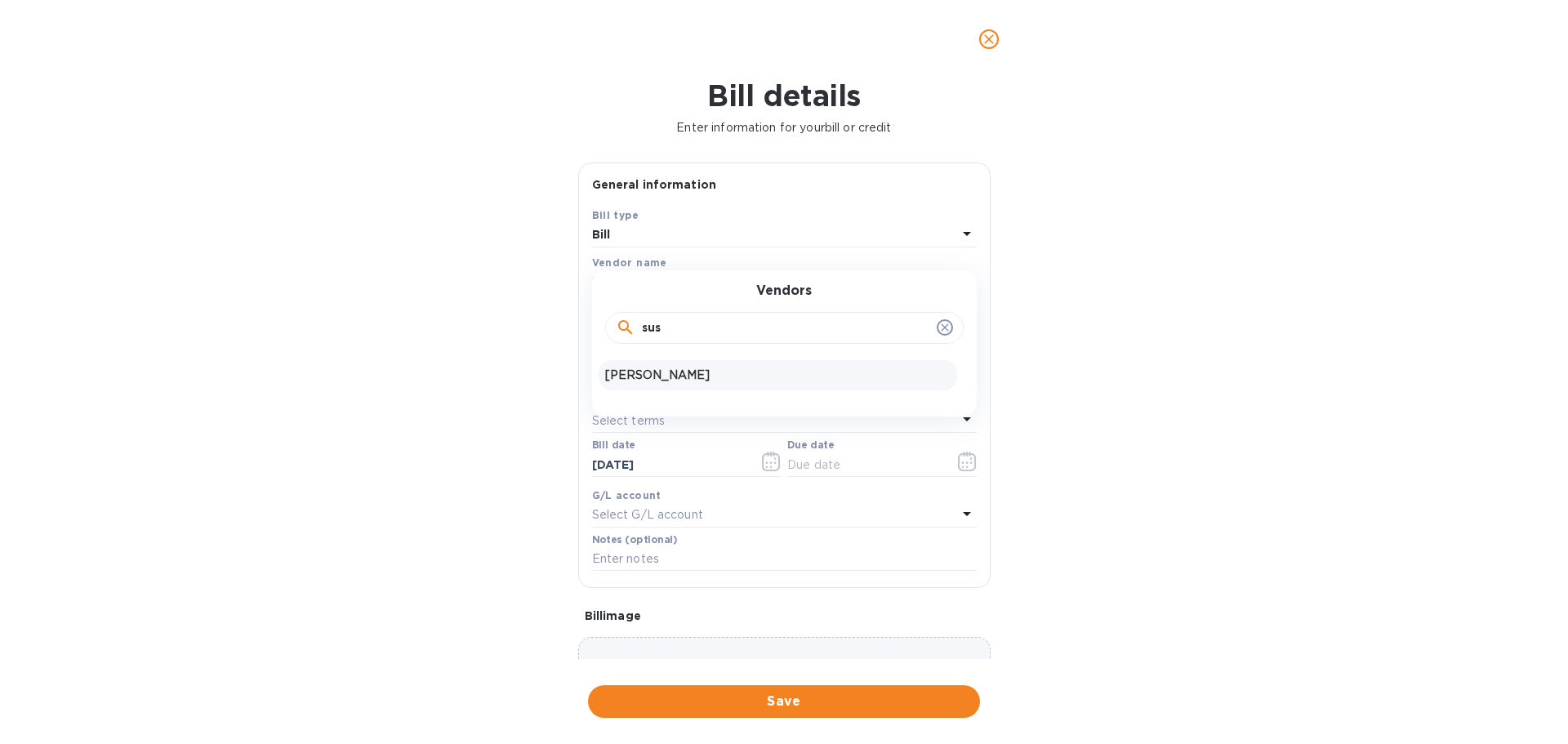
type input "sus"
click at [713, 375] on p "[PERSON_NAME]" at bounding box center [778, 375] width 346 height 17
click at [680, 323] on input "text" at bounding box center [719, 327] width 254 height 24
type input "7,425.60"
click at [824, 363] on input "text" at bounding box center [784, 371] width 384 height 24
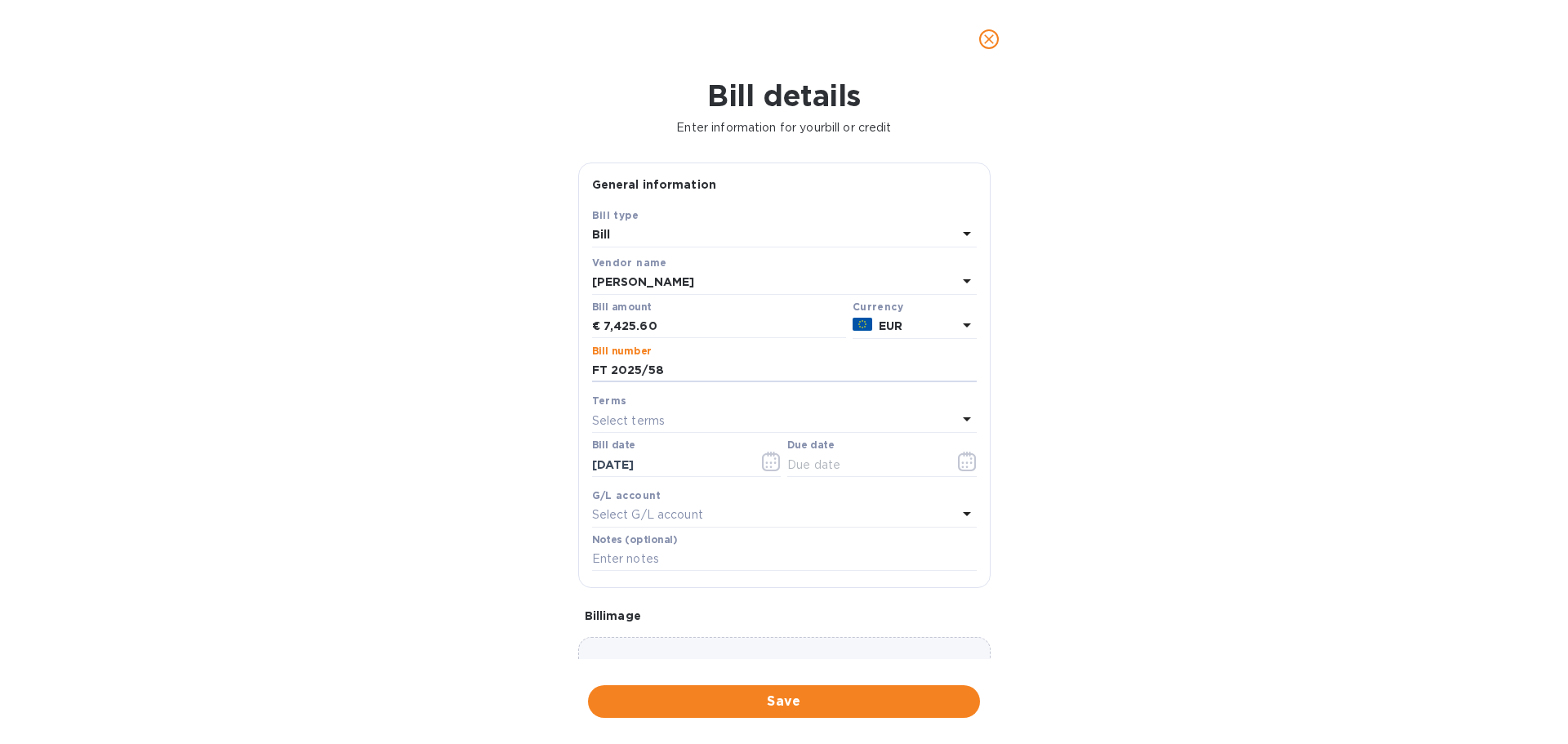
type input "FT 2025/58"
click at [705, 414] on div "Select terms" at bounding box center [774, 421] width 365 height 23
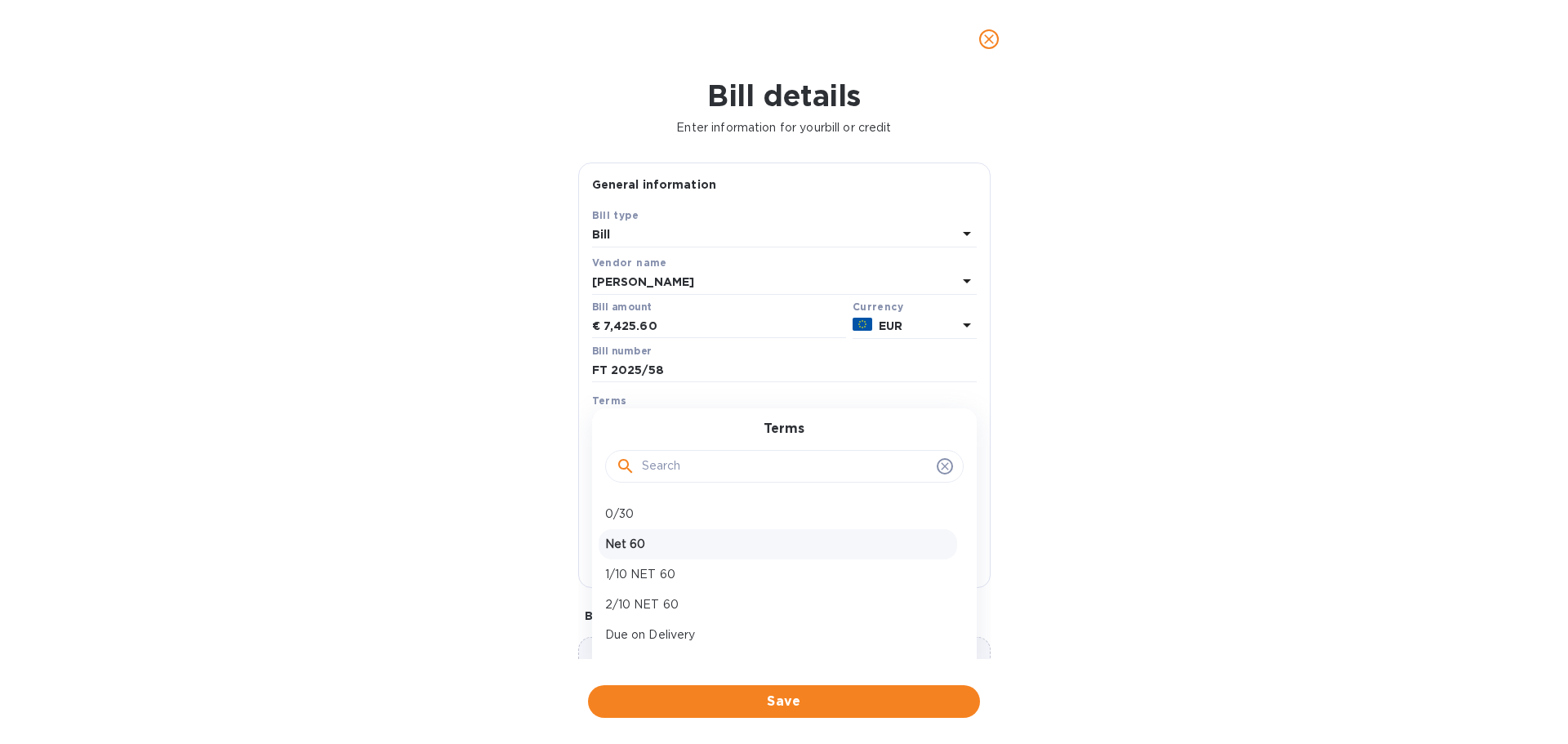
click at [674, 537] on p "Net 60" at bounding box center [778, 544] width 346 height 17
type input "[DATE]"
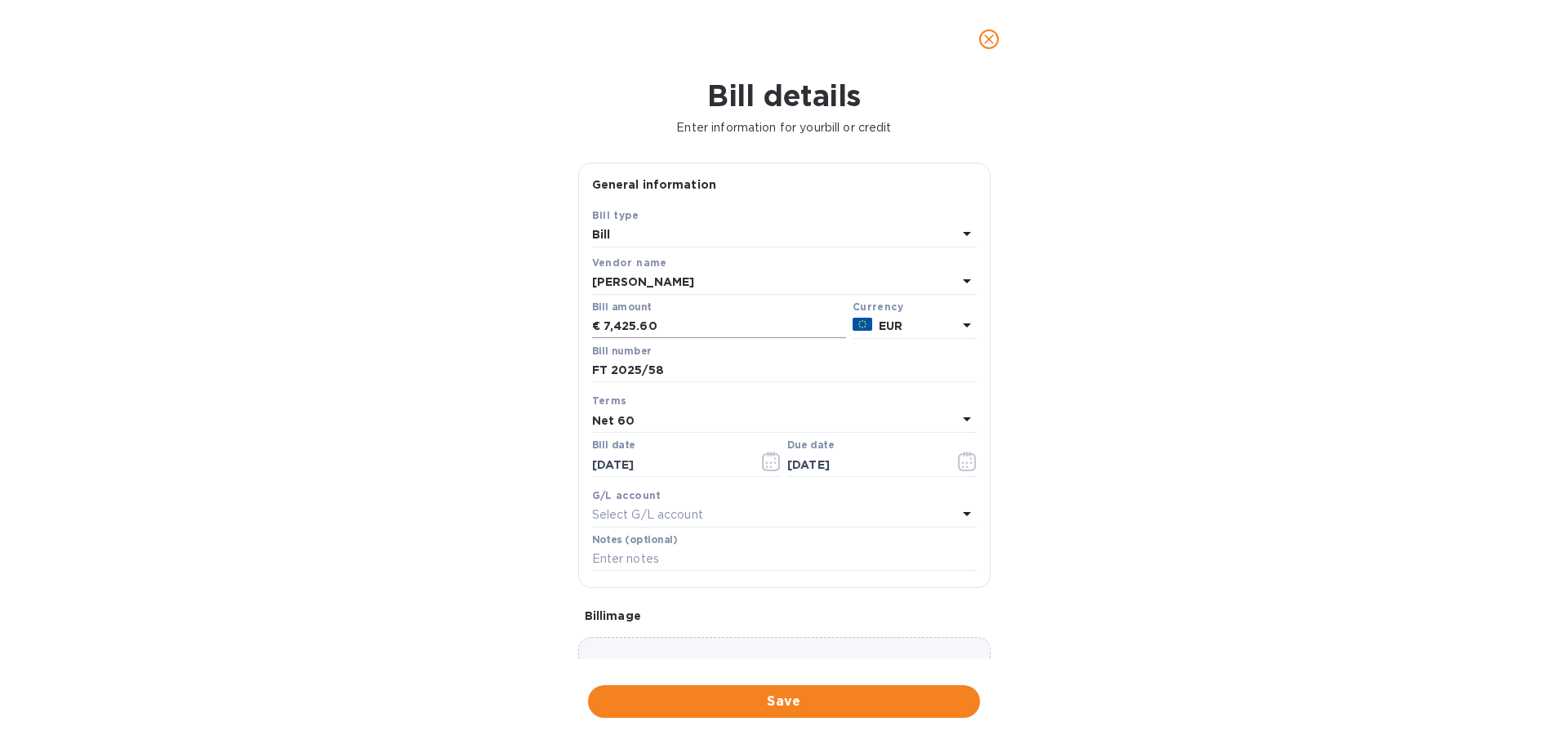
click at [692, 328] on input "7,425.60" at bounding box center [724, 327] width 242 height 24
click at [693, 328] on input "7,425.60" at bounding box center [724, 327] width 242 height 24
type input "7,128.58"
click at [1315, 347] on div "Bill details Enter information for your bill or credit General information Save…" at bounding box center [784, 411] width 1568 height 666
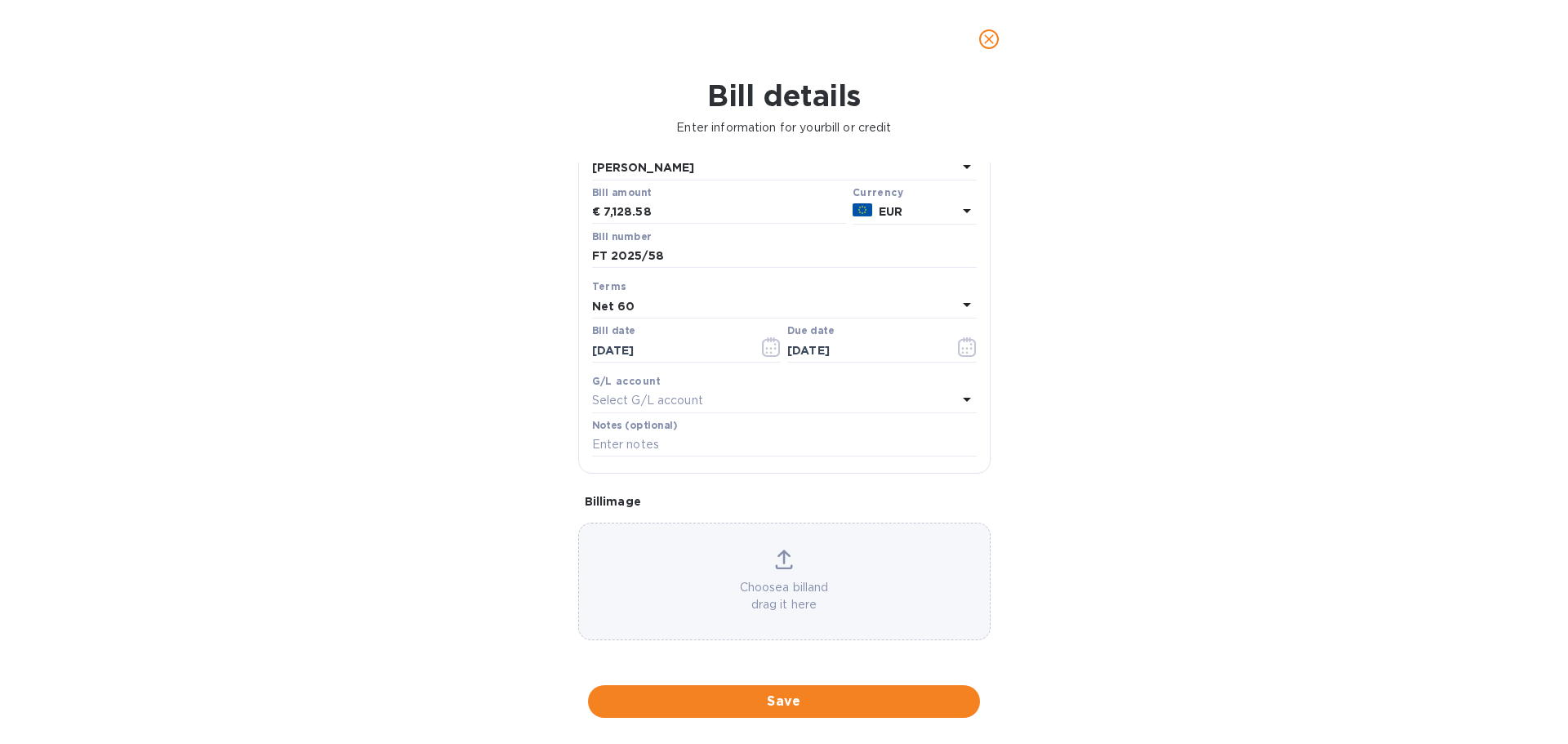
scroll to position [116, 0]
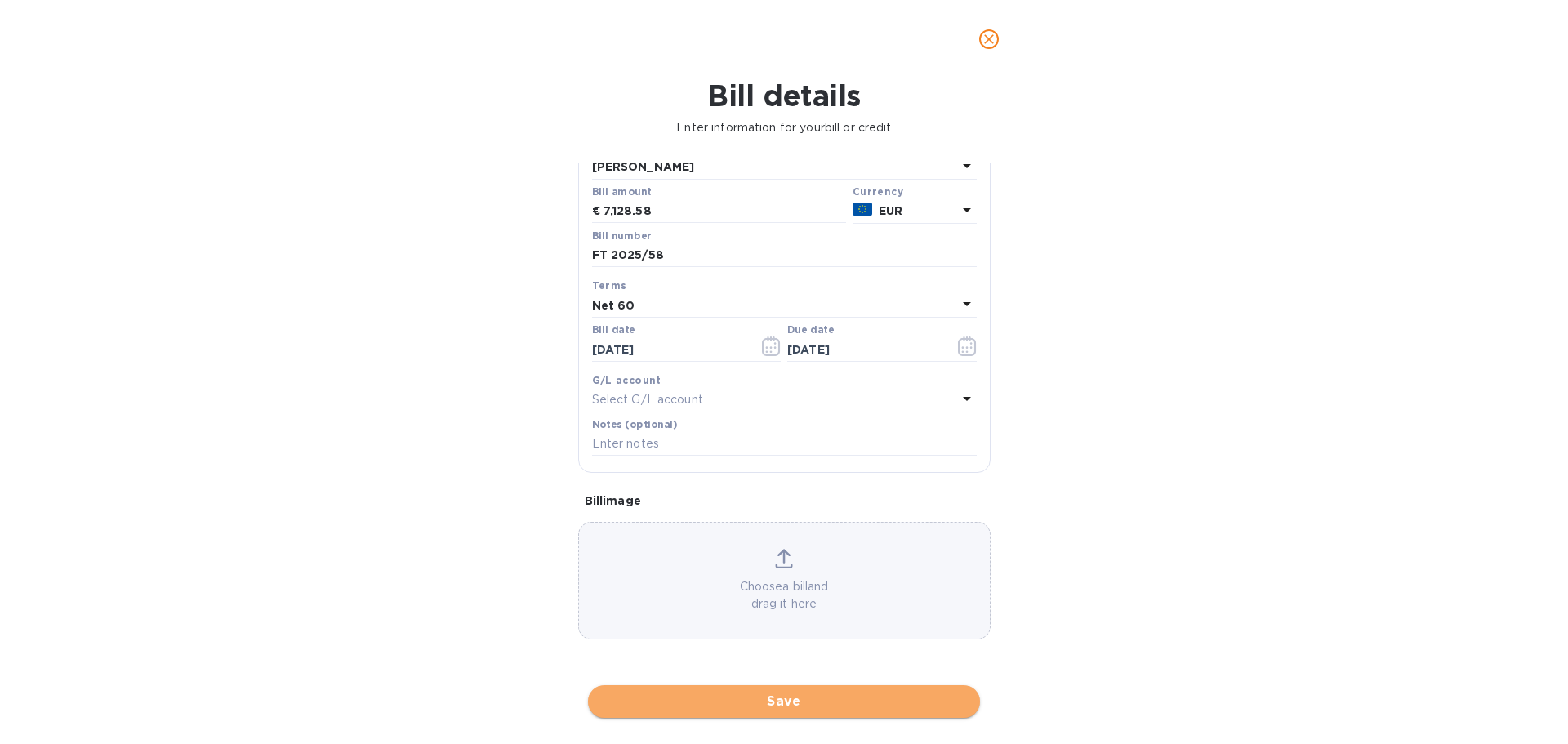
click at [824, 690] on button "Save" at bounding box center [784, 702] width 392 height 33
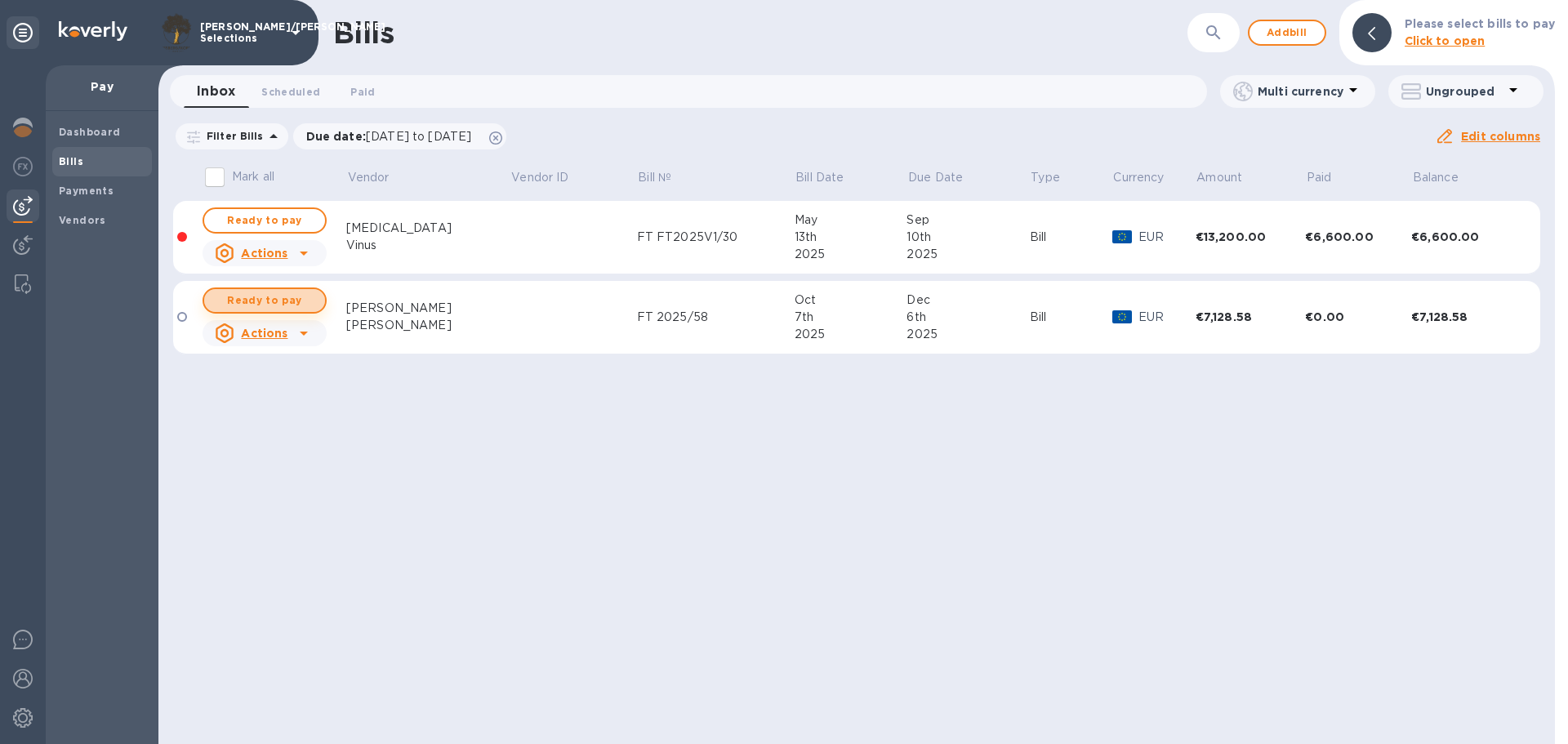
click at [311, 297] on span "Ready to pay" at bounding box center [265, 300] width 95 height 20
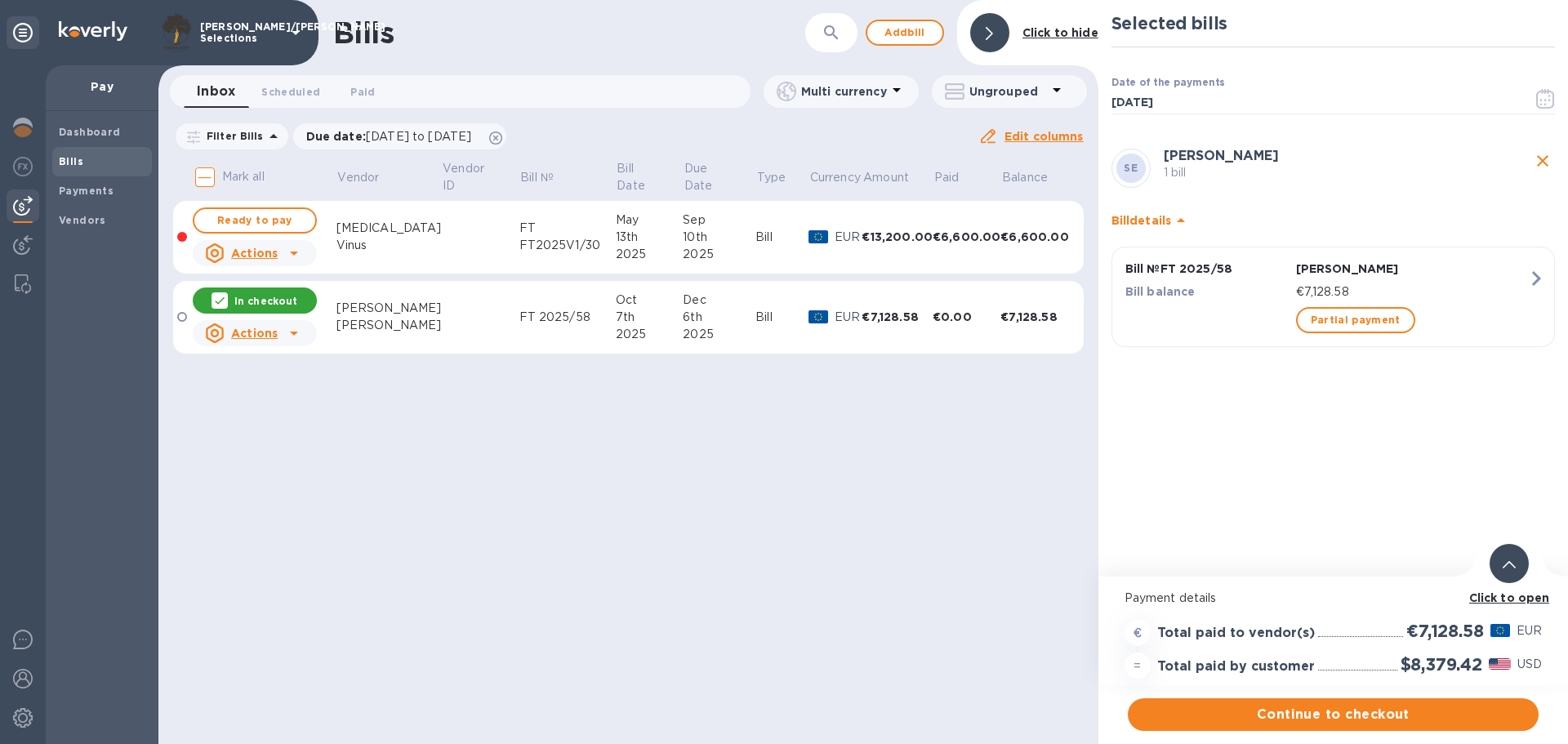
click at [1526, 603] on b "Click to open" at bounding box center [1509, 597] width 81 height 13
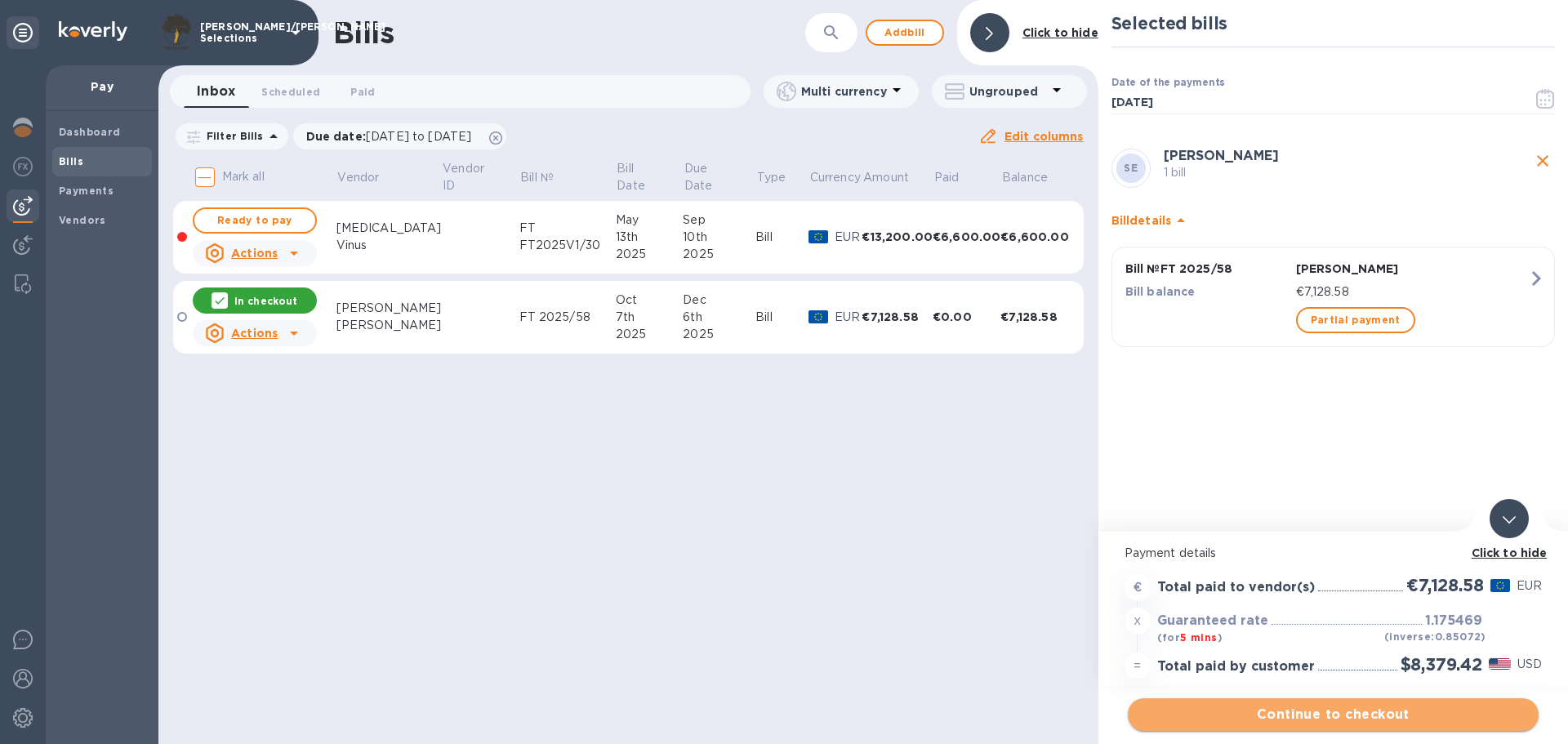
click at [1303, 720] on span "Continue to checkout" at bounding box center [1333, 714] width 384 height 20
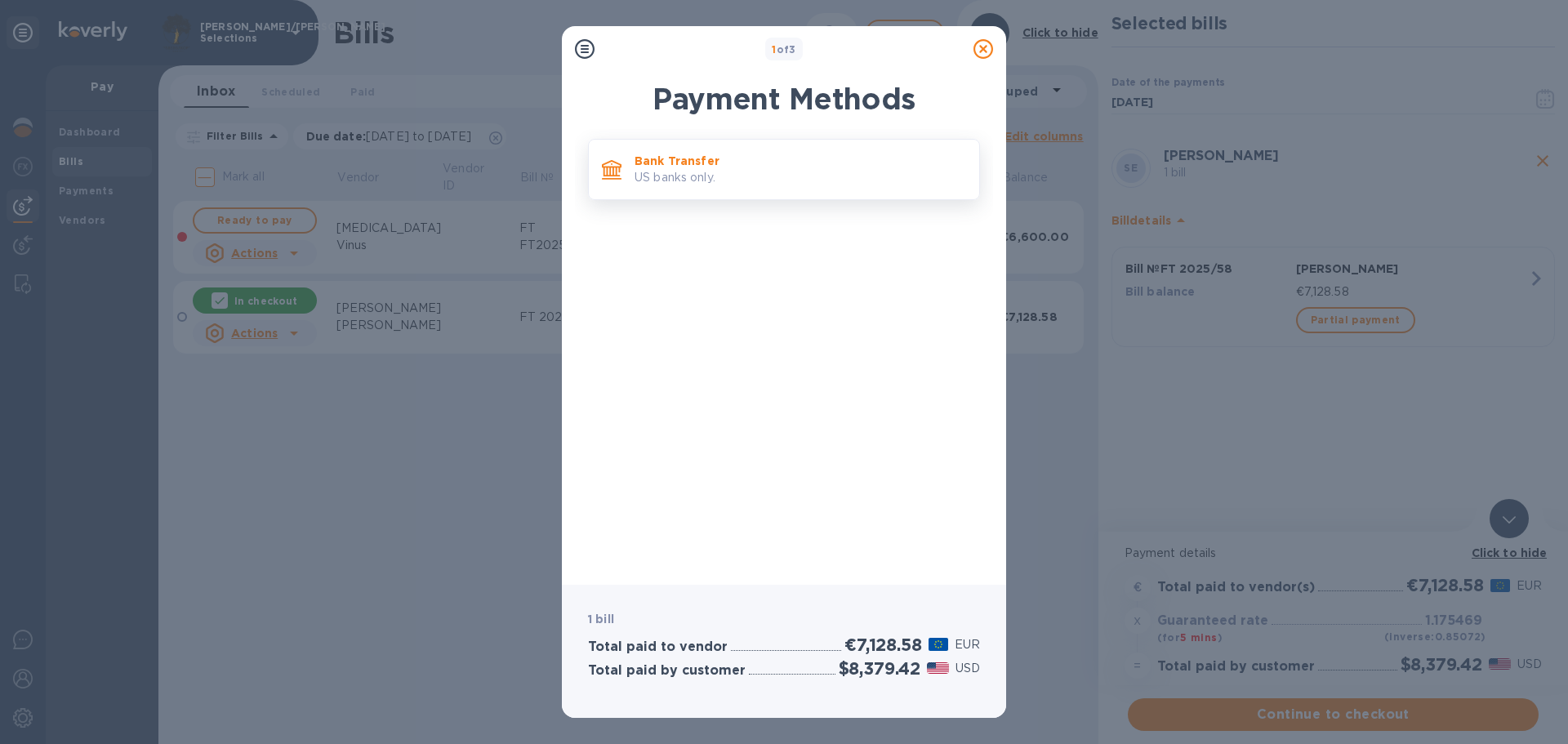
click at [767, 161] on p "Bank Transfer" at bounding box center [800, 160] width 332 height 16
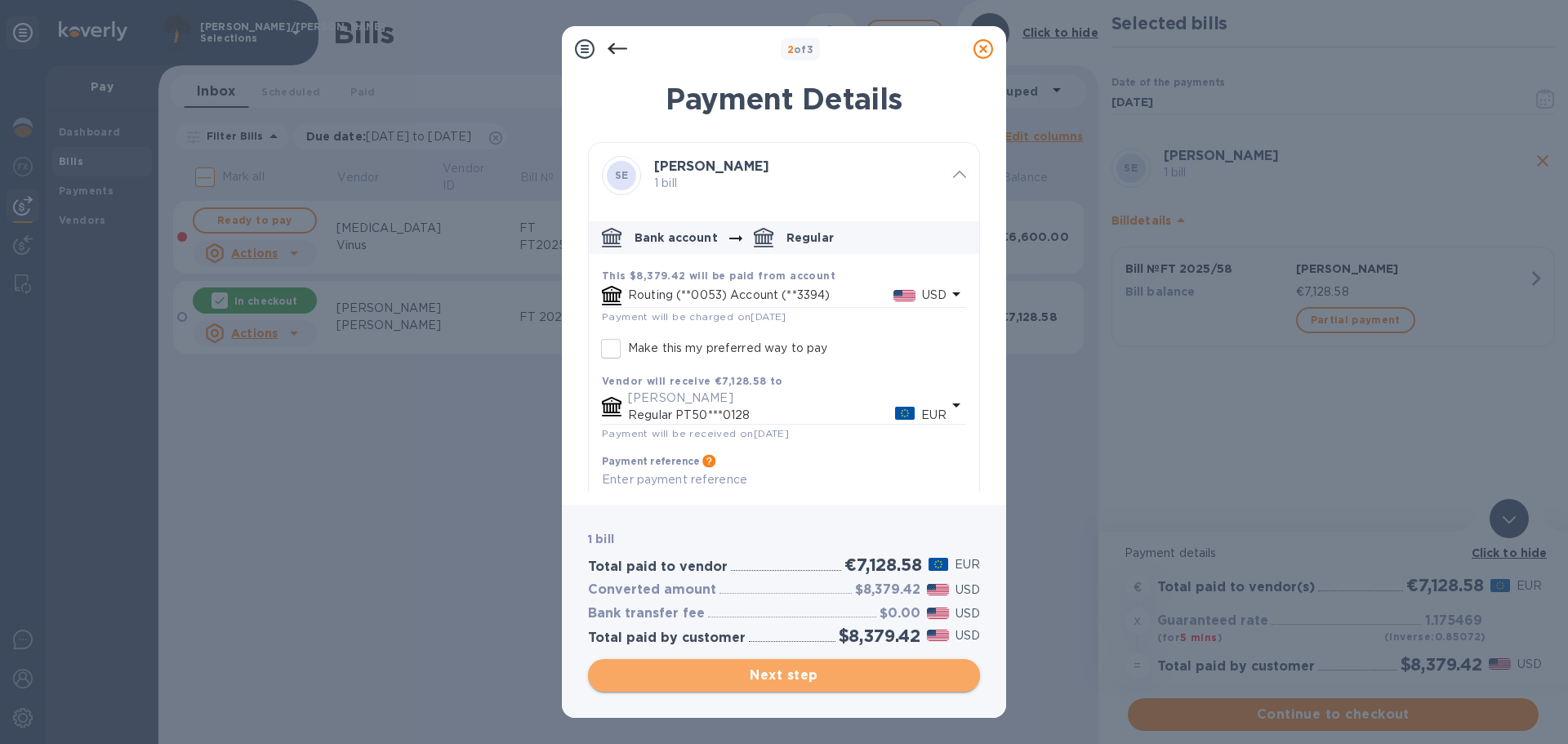
click at [854, 672] on span "Next step" at bounding box center [784, 675] width 365 height 20
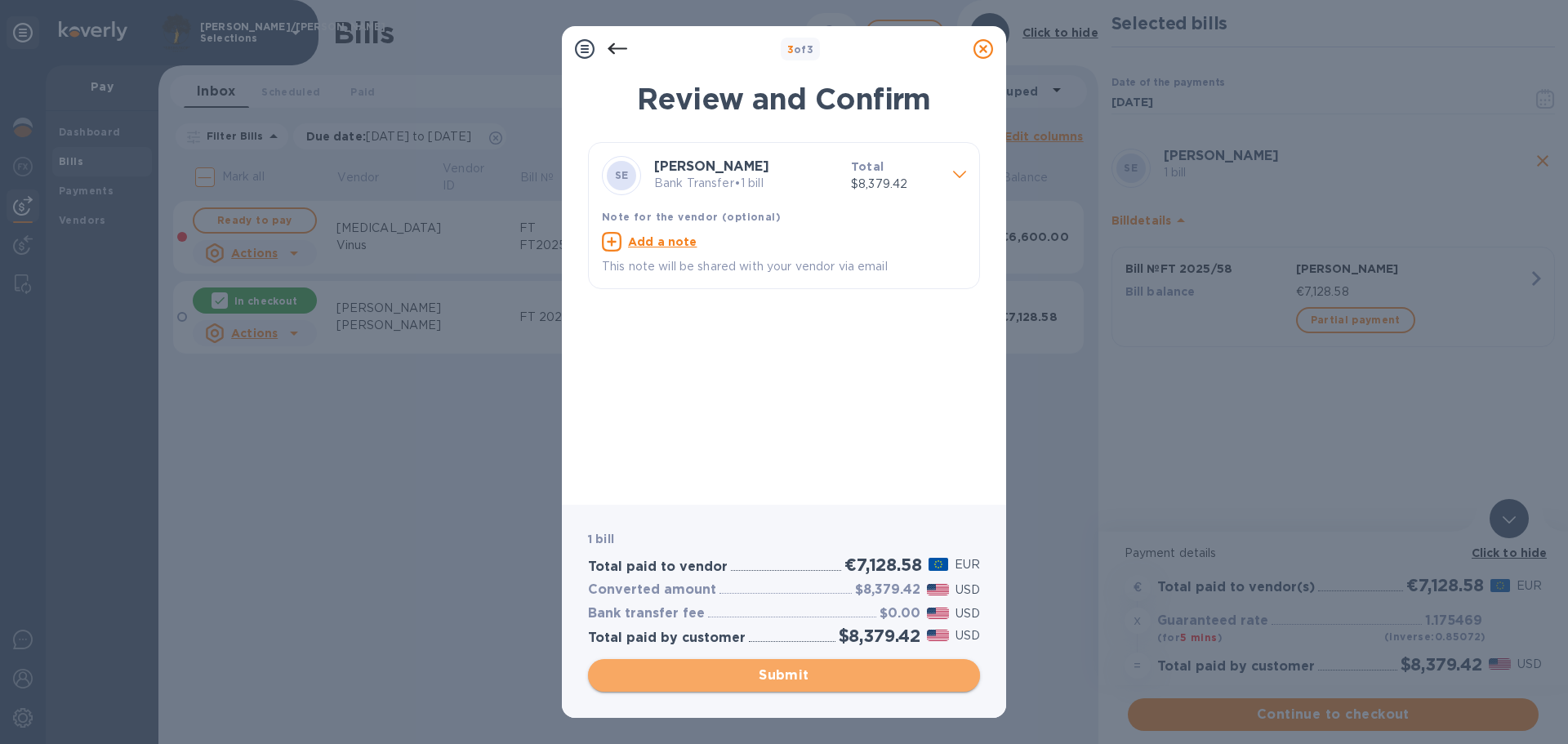
click at [855, 676] on span "Submit" at bounding box center [784, 675] width 365 height 20
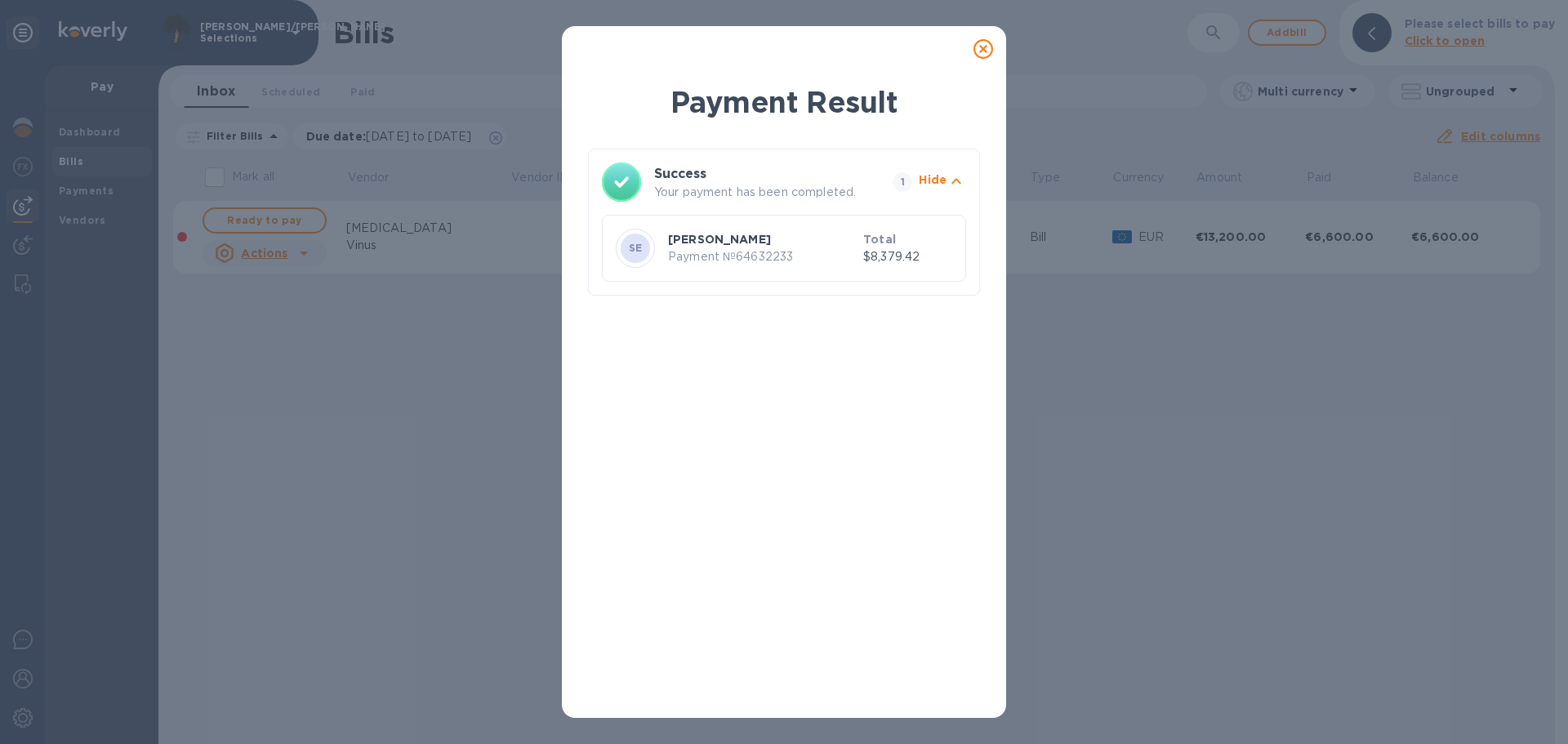
click at [983, 44] on icon at bounding box center [983, 48] width 20 height 20
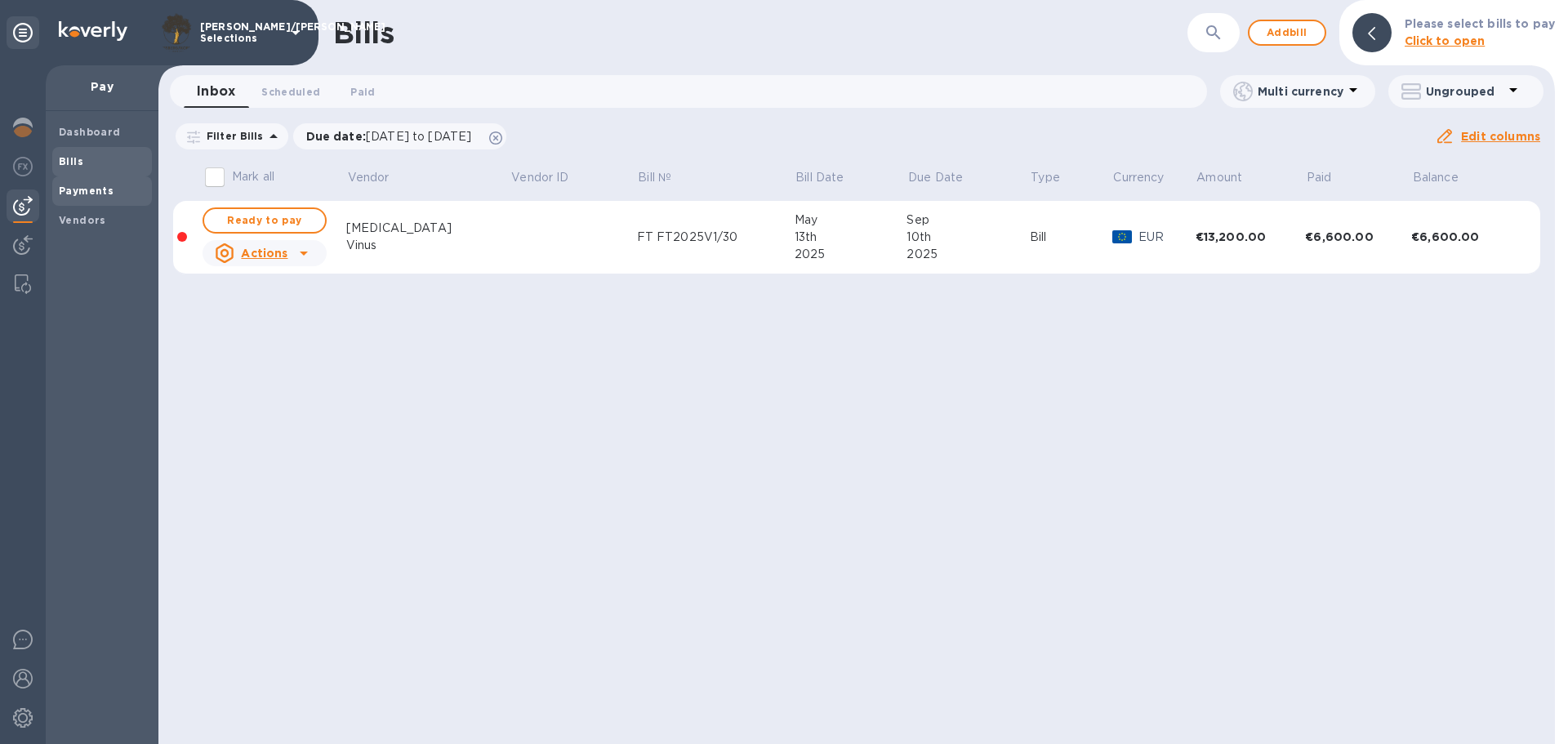
click at [108, 189] on b "Payments" at bounding box center [85, 191] width 54 height 12
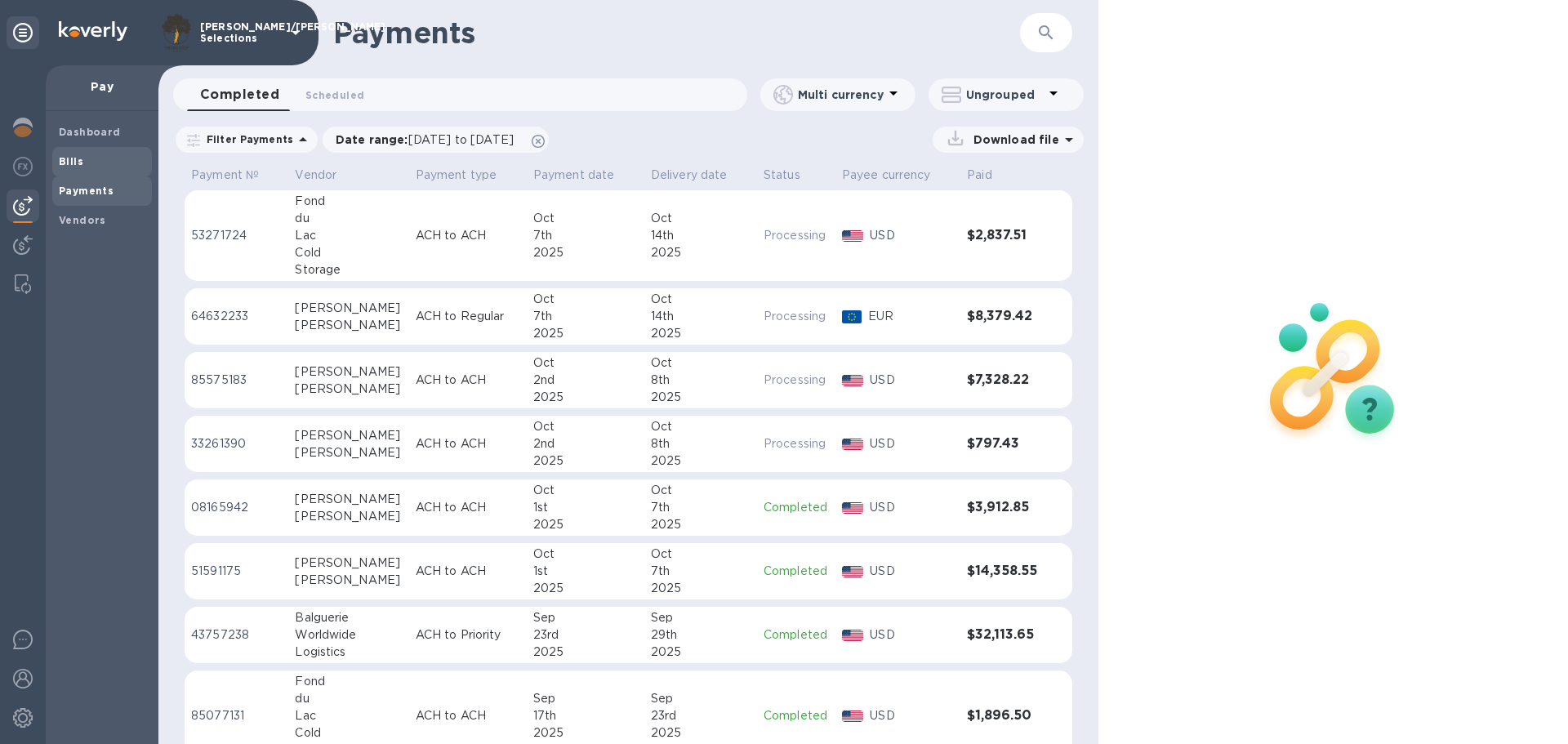
click at [63, 149] on div "Bills" at bounding box center [103, 161] width 100 height 29
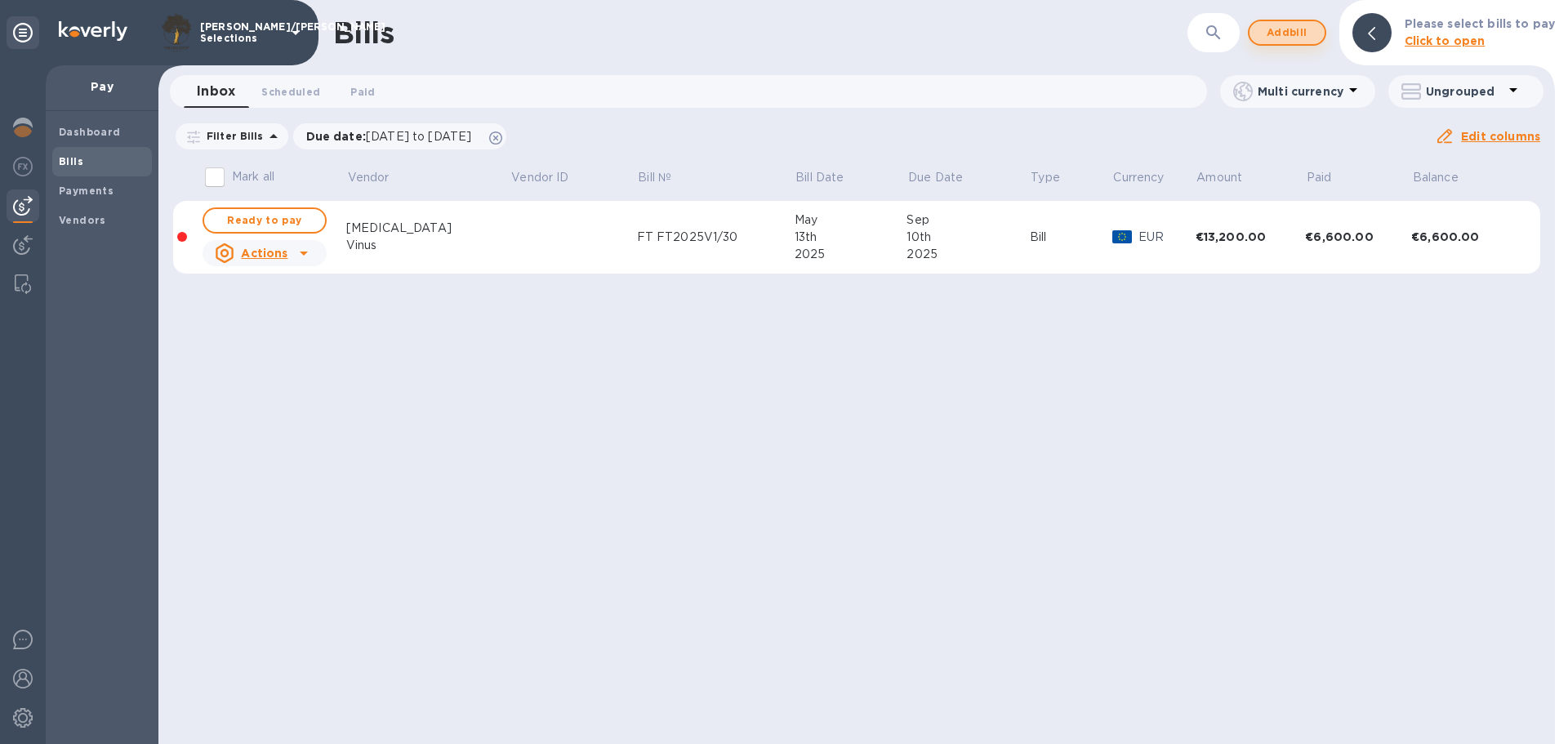
click at [1308, 28] on span "Add bill" at bounding box center [1286, 33] width 49 height 20
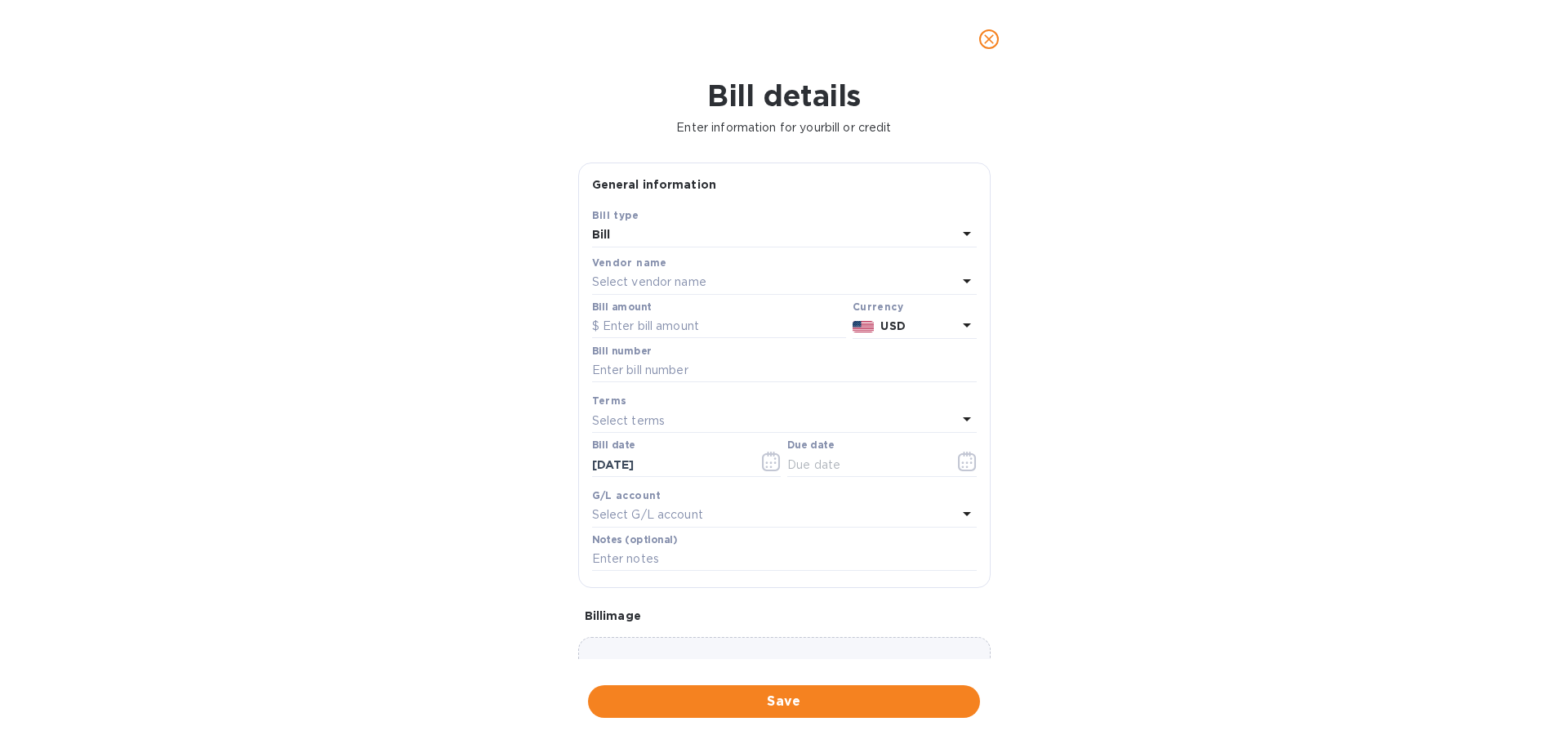
click at [668, 275] on p "Select vendor name" at bounding box center [649, 282] width 115 height 17
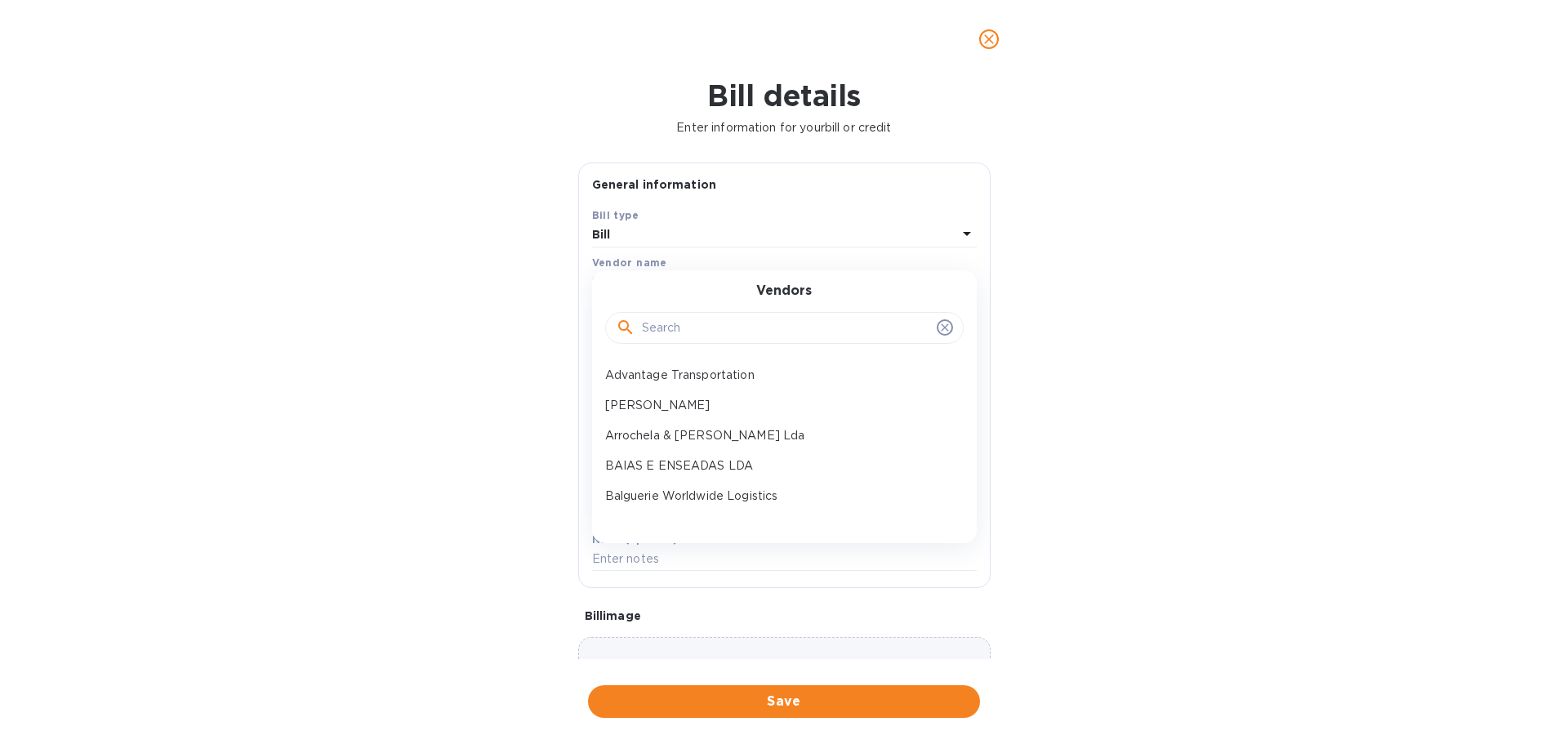
click at [665, 340] on div at bounding box center [784, 328] width 359 height 33
click at [666, 334] on input "text" at bounding box center [785, 328] width 288 height 24
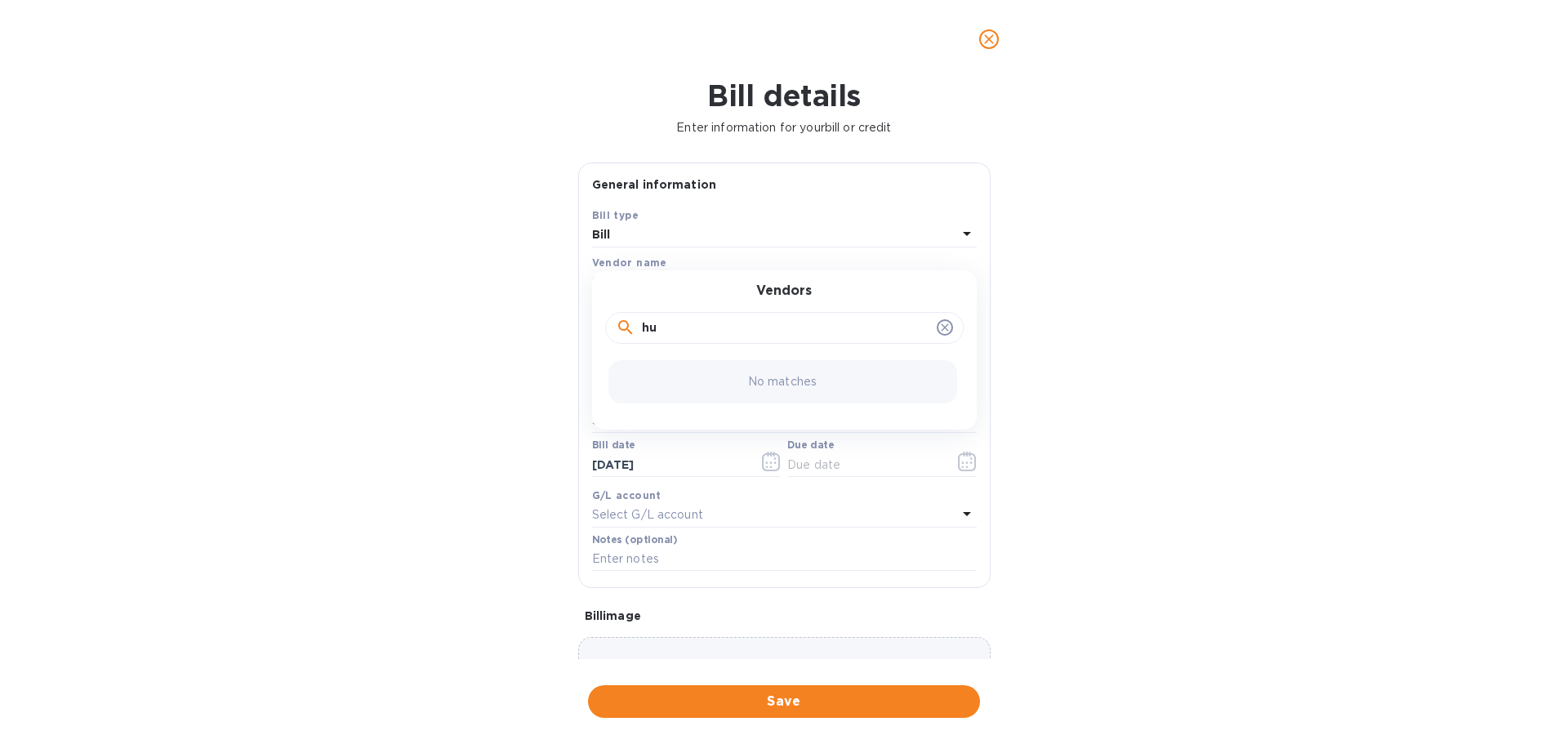
type input "h"
type input "vo"
click at [696, 378] on p "Volátil & Exótico Unipessoal Lda" at bounding box center [778, 375] width 346 height 17
click at [689, 332] on input "text" at bounding box center [719, 327] width 254 height 24
type input "3,999.46"
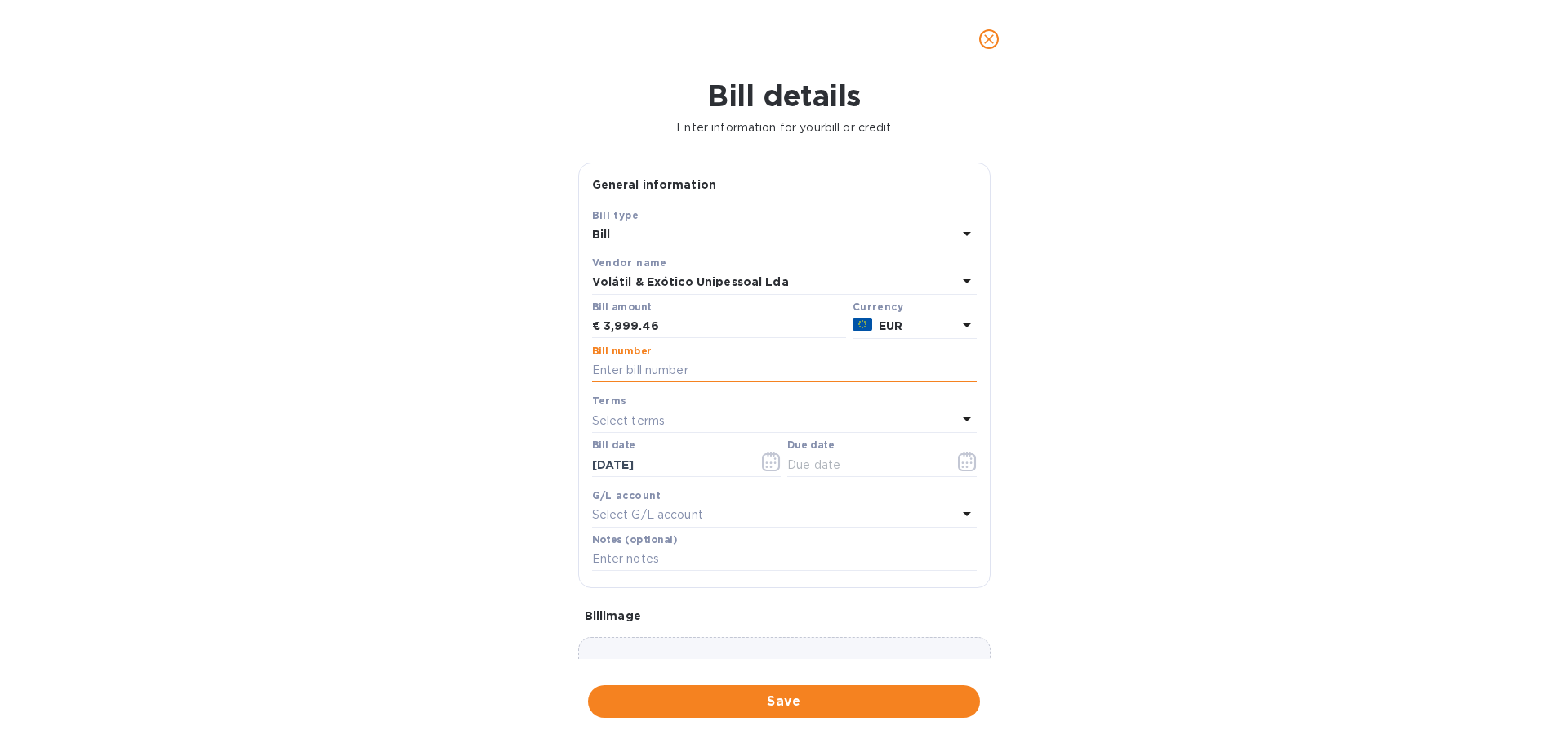
click at [672, 369] on input "text" at bounding box center [784, 371] width 384 height 24
type input "FT M/510"
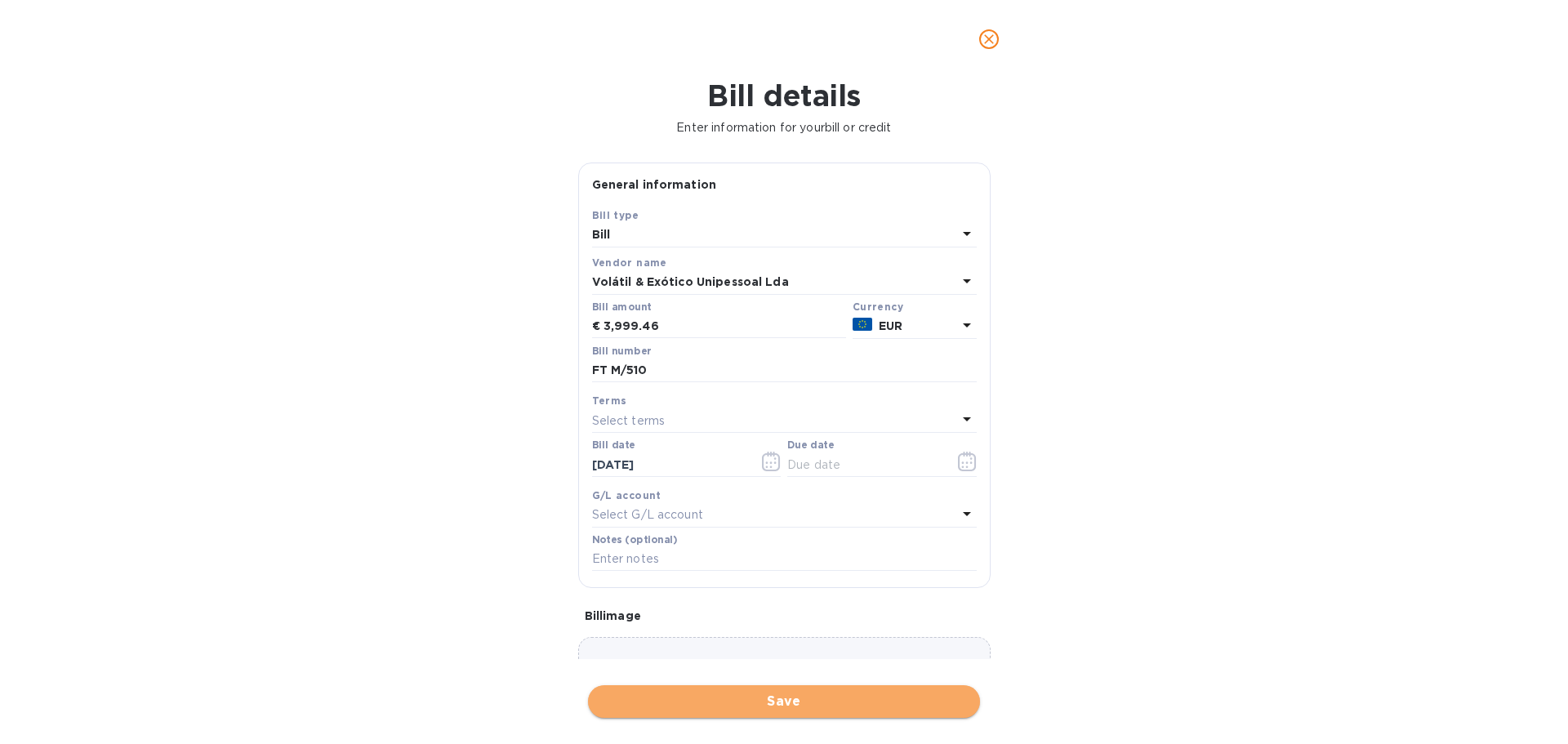
click at [734, 698] on span "Save" at bounding box center [784, 701] width 365 height 20
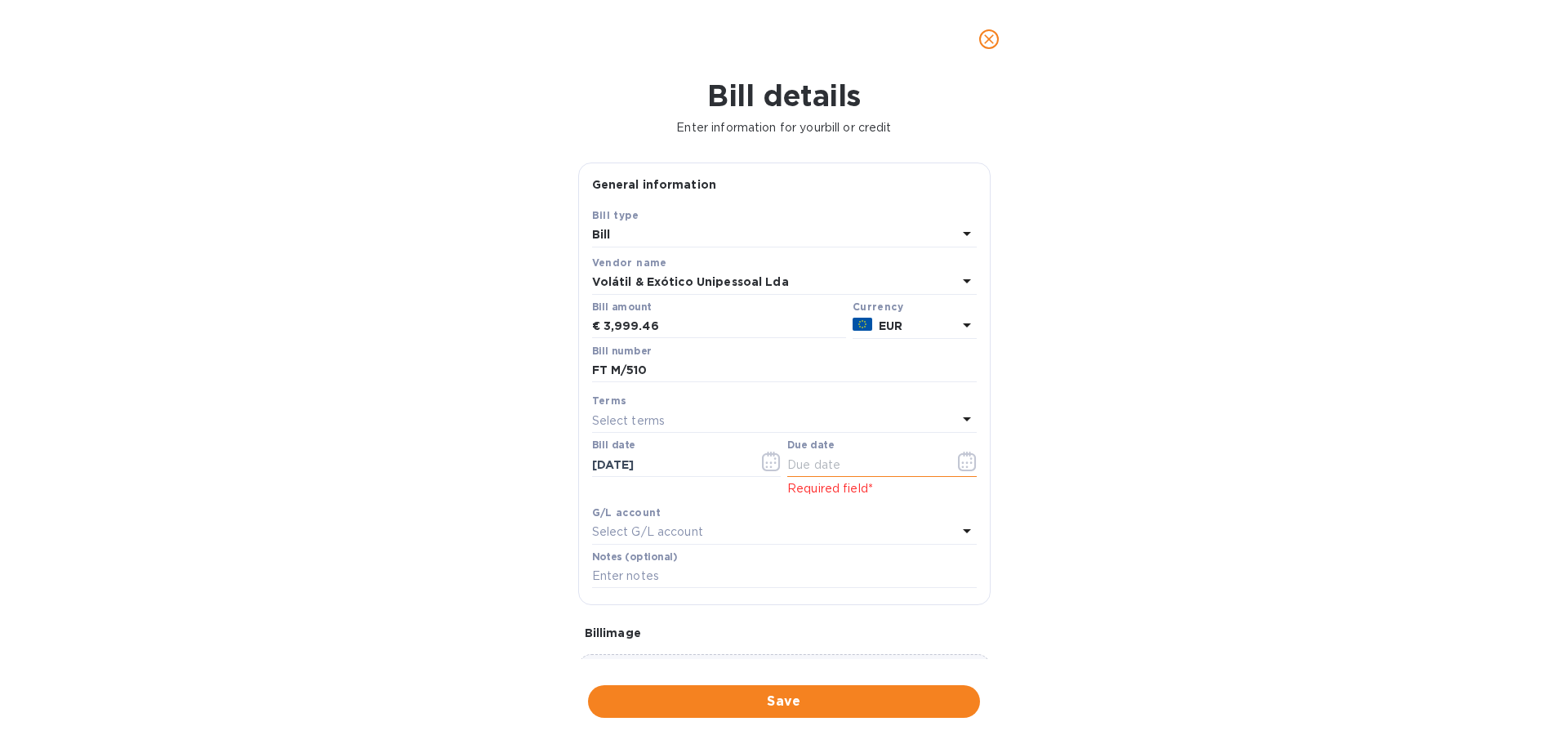
click at [809, 459] on input "text" at bounding box center [864, 465] width 154 height 24
click at [676, 417] on div "Select terms" at bounding box center [774, 421] width 365 height 23
click at [660, 626] on p "Due on Delivery" at bounding box center [778, 635] width 346 height 17
type input "[DATE]"
click at [699, 701] on span "Save" at bounding box center [784, 701] width 365 height 20
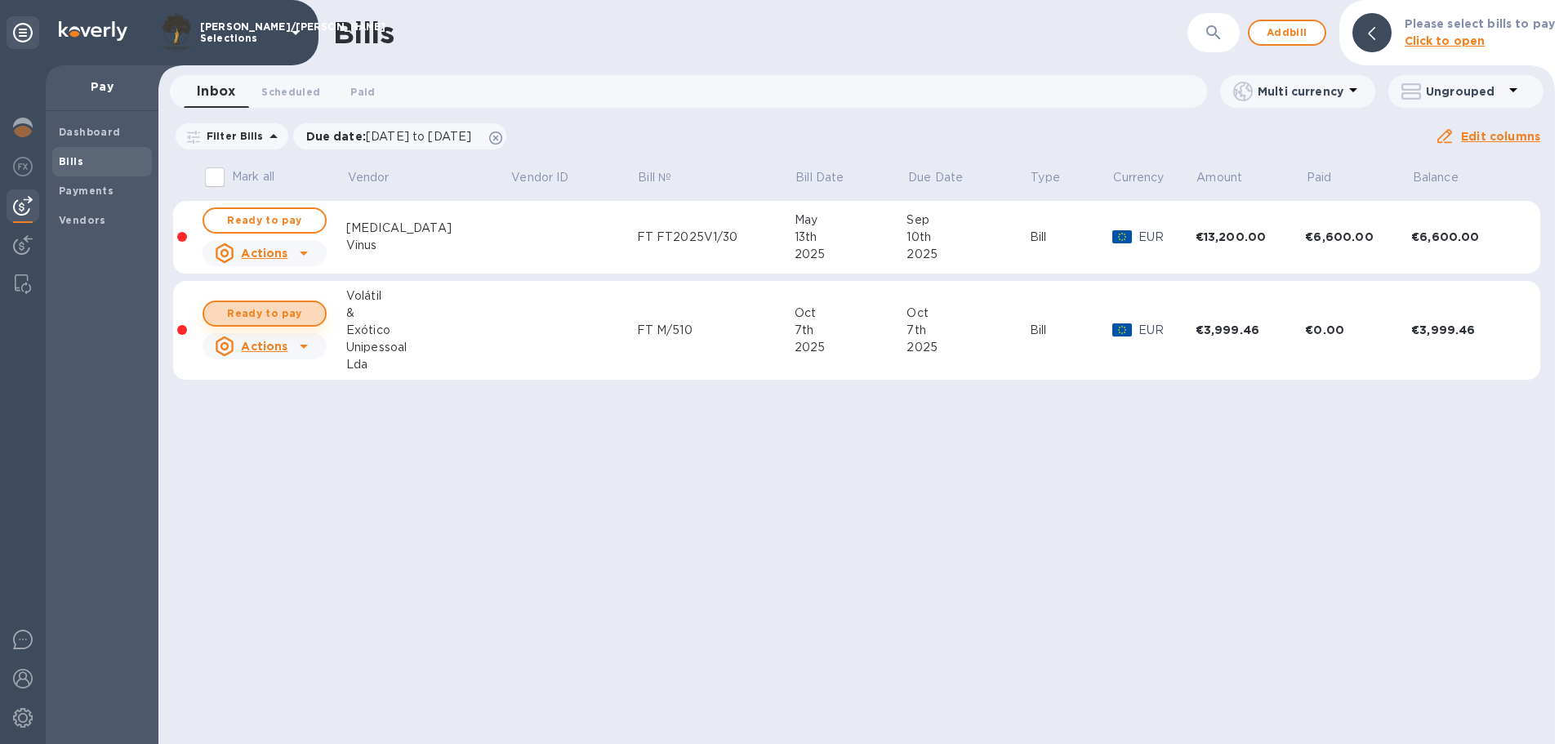
click at [278, 316] on span "Ready to pay" at bounding box center [265, 313] width 95 height 20
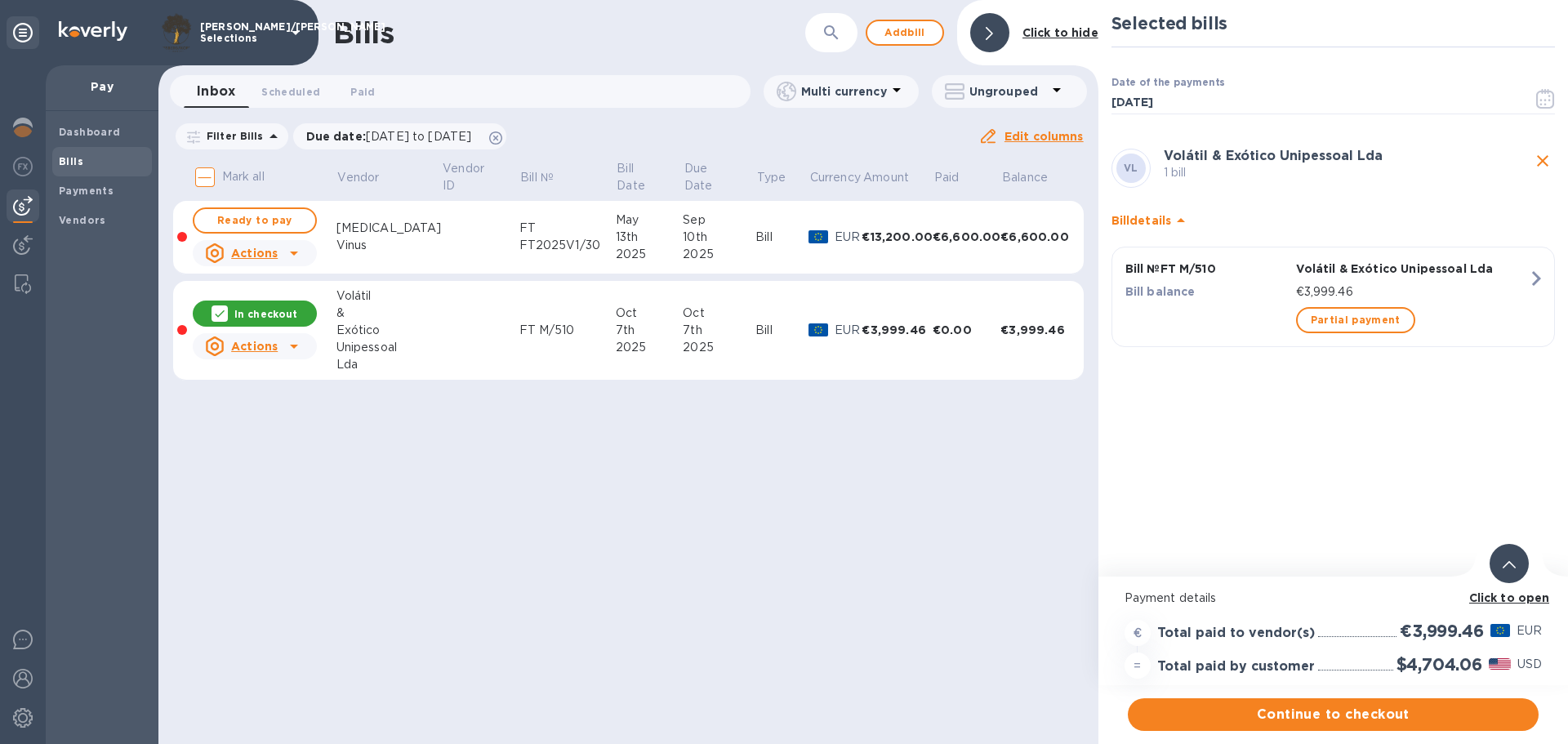
click at [1486, 599] on b "Click to open" at bounding box center [1509, 597] width 81 height 13
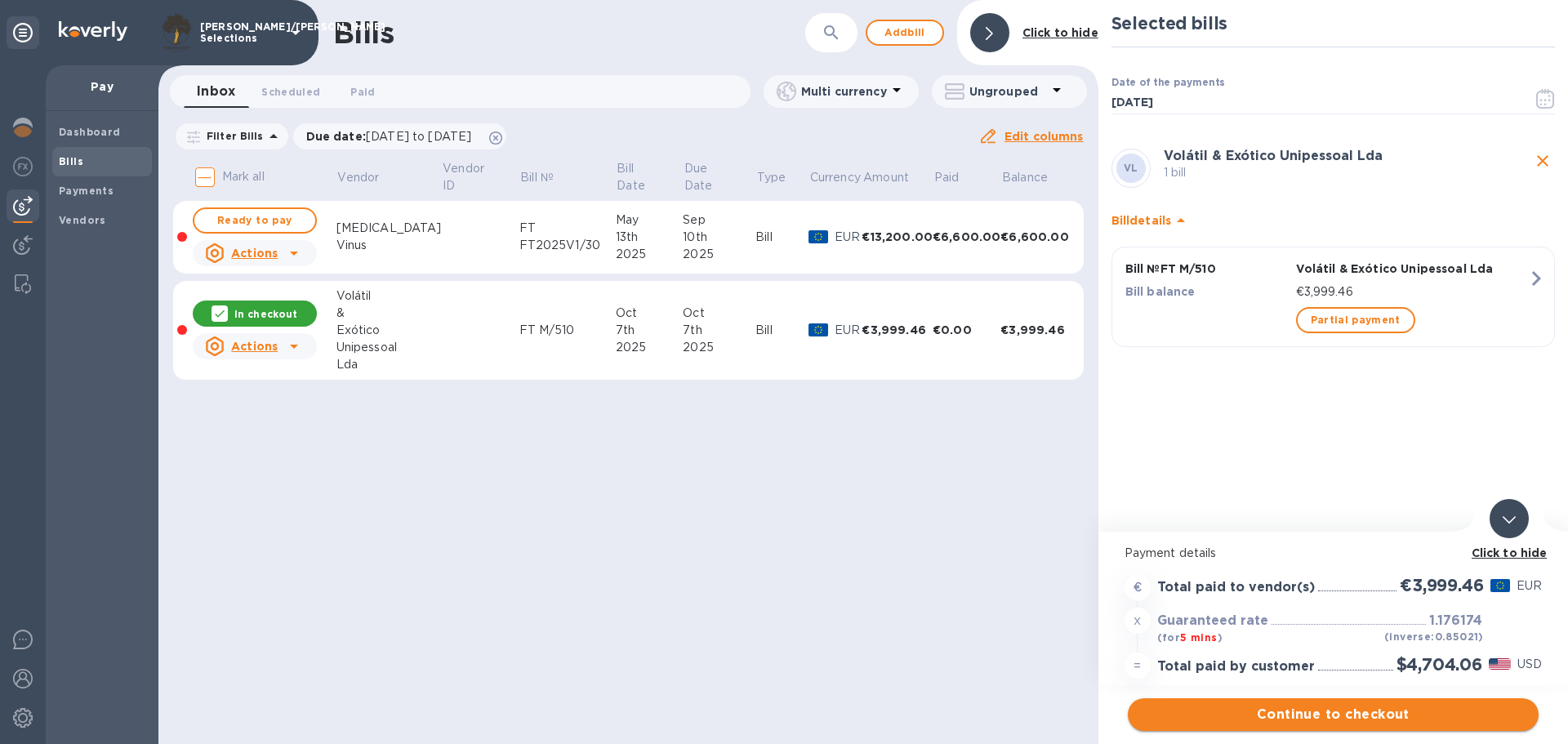
click at [1364, 705] on span "Continue to checkout" at bounding box center [1333, 714] width 384 height 20
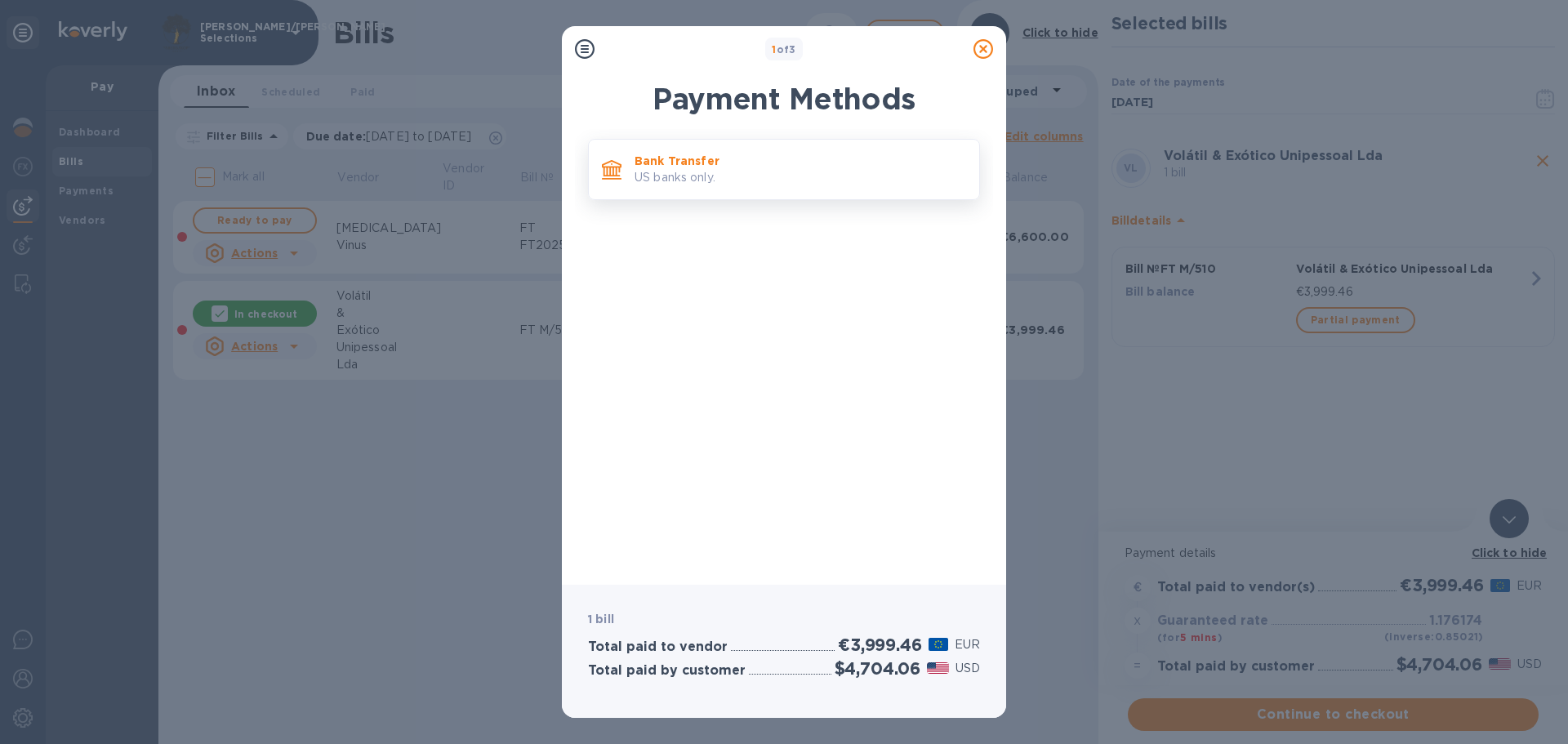
click at [781, 193] on div "Bank Transfer US banks only." at bounding box center [784, 169] width 392 height 61
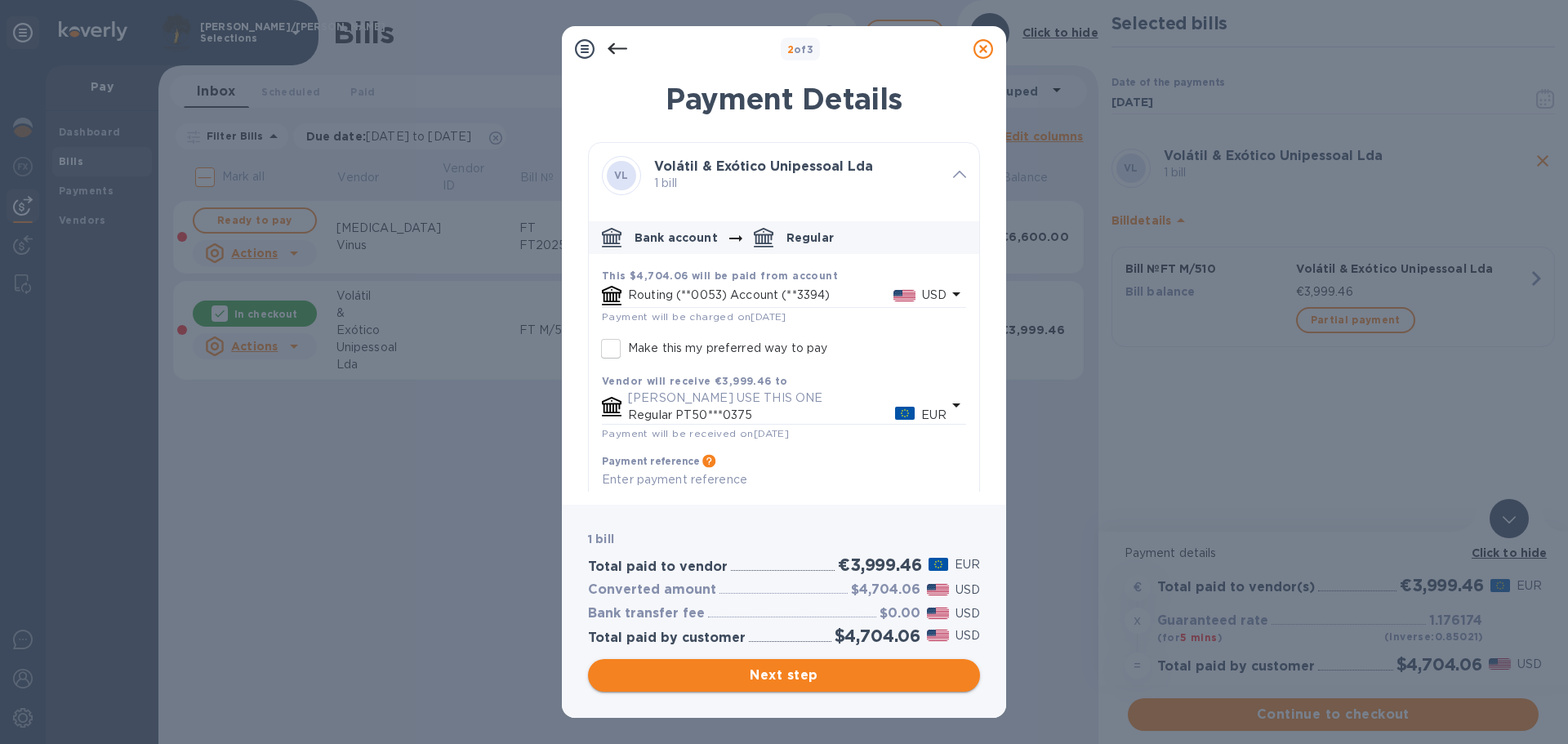
click at [855, 673] on span "Next step" at bounding box center [784, 675] width 365 height 20
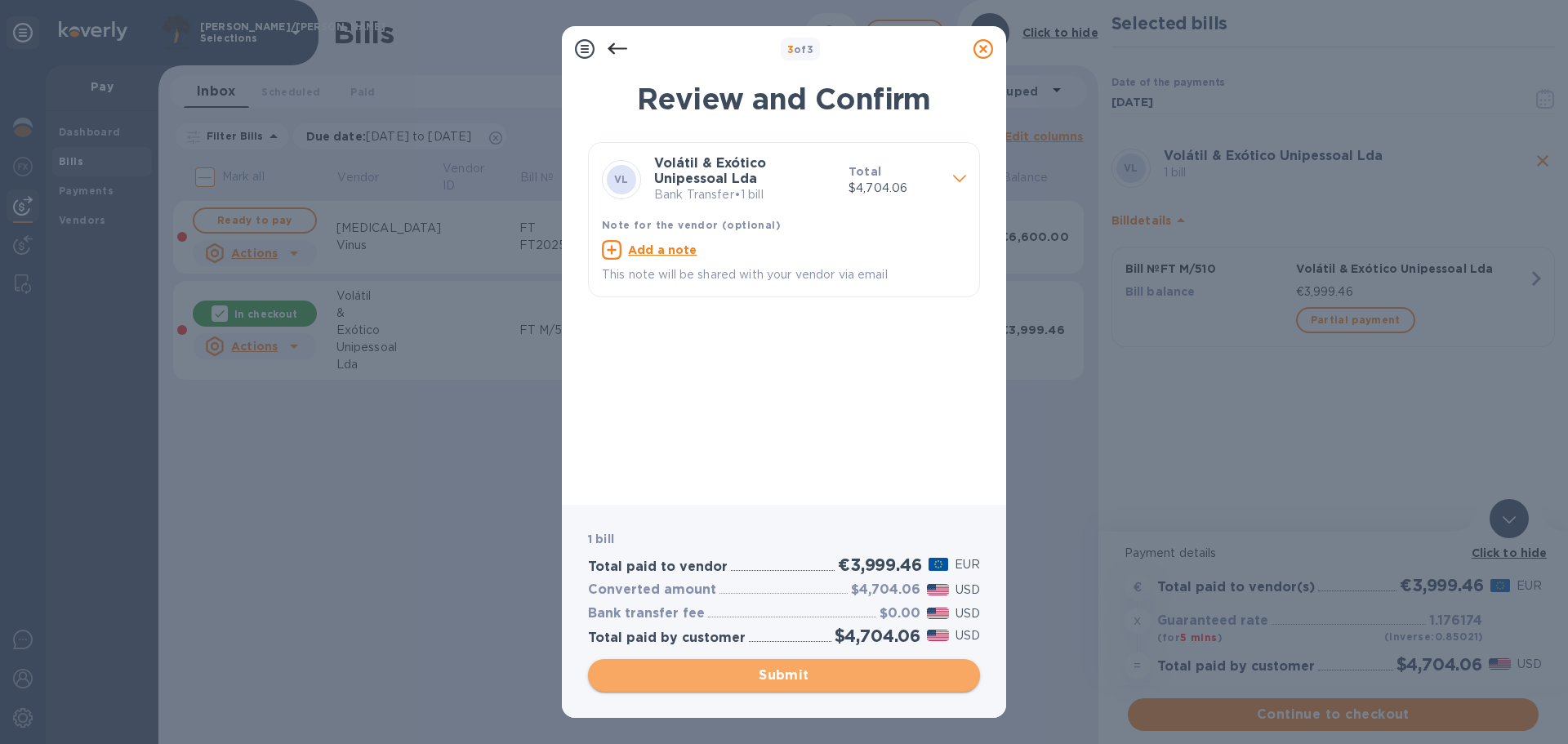
click at [855, 673] on span "Submit" at bounding box center [784, 675] width 365 height 20
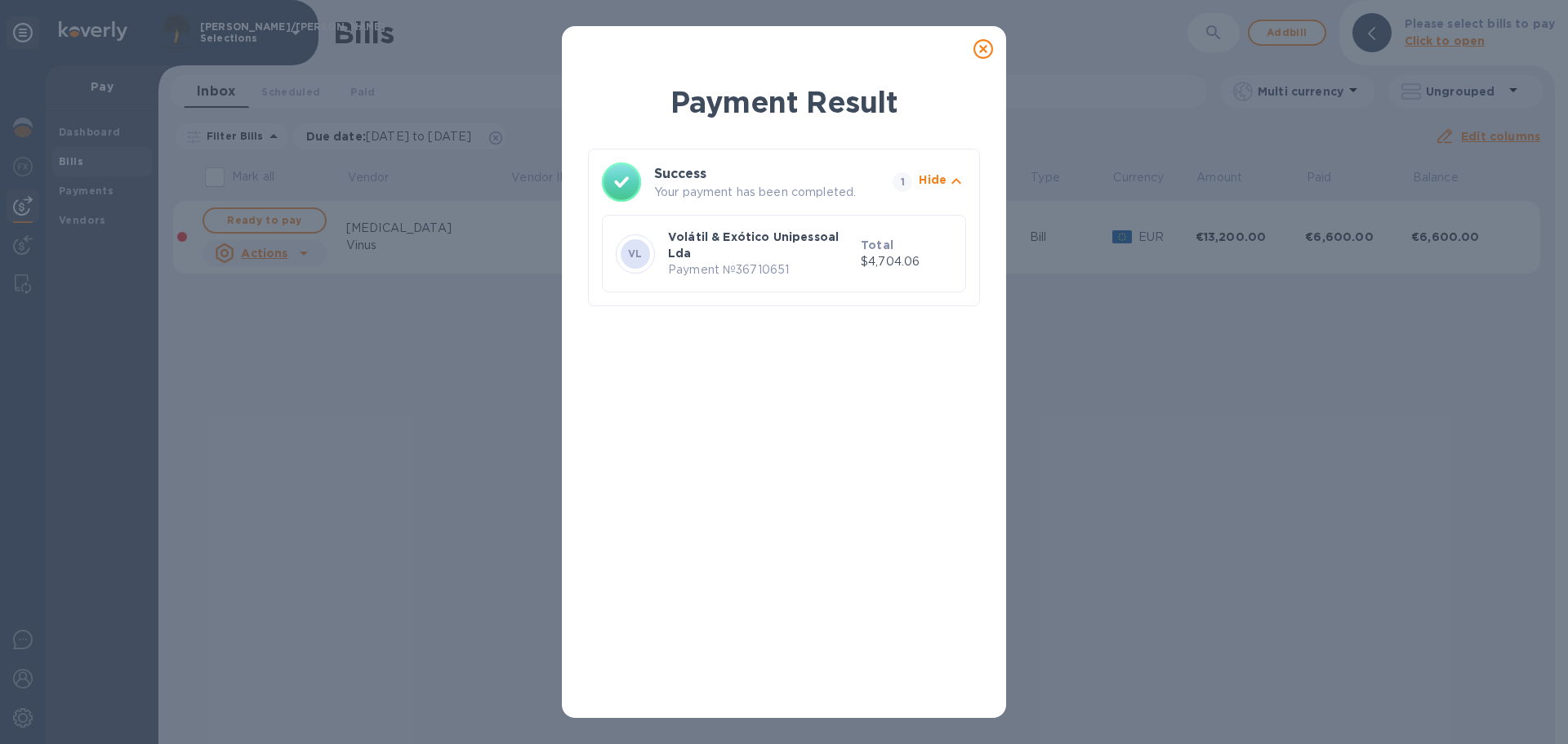
click at [1271, 394] on div "Payment Result Success Your payment has been completed. 1 Hide VL Volátil & Exó…" at bounding box center [784, 372] width 1568 height 744
click at [983, 54] on icon at bounding box center [983, 48] width 20 height 20
